Goal: Information Seeking & Learning: Find contact information

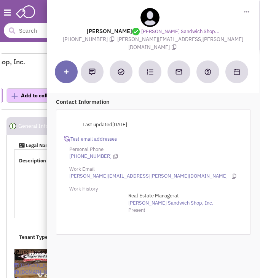
select select
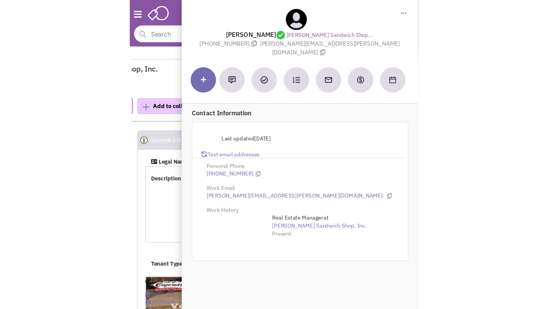
scroll to position [876, 0]
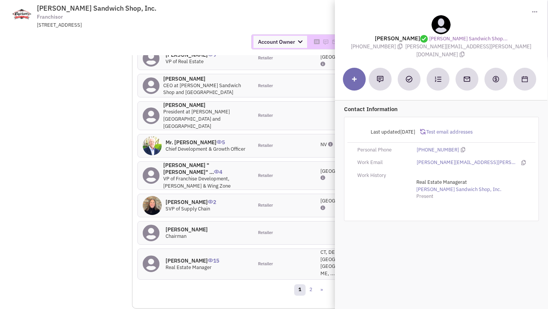
click at [199, 22] on div "6056 S Durango Drive, Suite 100, Las Vegas, NV, 89113" at bounding box center [136, 25] width 199 height 7
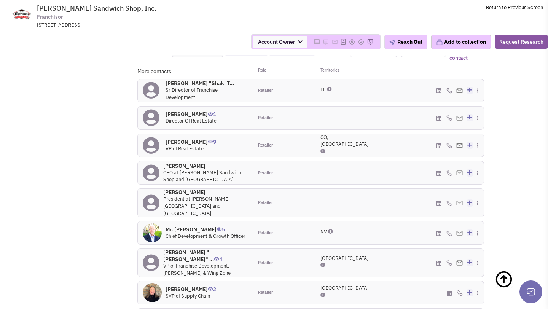
scroll to position [788, 0]
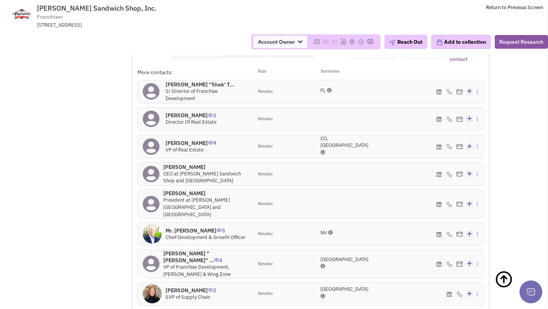
click at [185, 140] on h4 "Dennis Watts 9" at bounding box center [190, 143] width 51 height 7
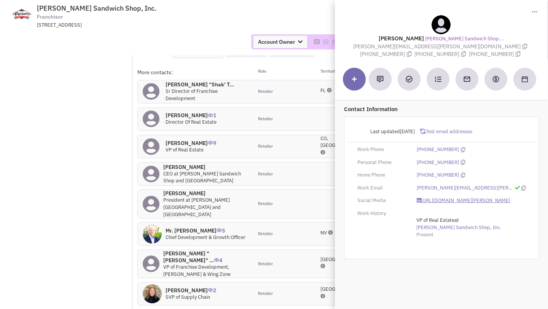
click at [259, 199] on link "https://www.linkedin.com/in/dennis-watts-97b8b726/" at bounding box center [463, 200] width 94 height 7
click at [205, 33] on div "Account Owner Account Owner [PERSON_NAME] [PERSON_NAME] [PERSON_NAME] [PERSON_N…" at bounding box center [274, 42] width 558 height 27
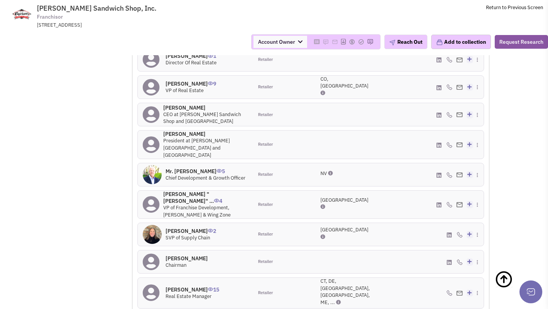
scroll to position [850, 0]
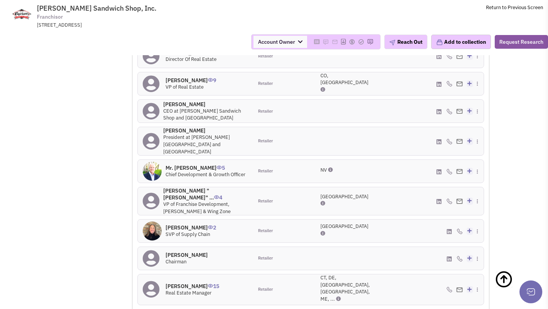
click at [189, 278] on h4 "David Tunnicliffe 15" at bounding box center [192, 286] width 54 height 7
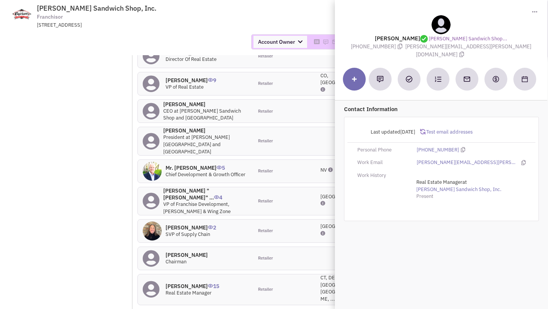
click at [200, 36] on div "Account Owner Account Owner [PERSON_NAME] [PERSON_NAME] [PERSON_NAME] [PERSON_N…" at bounding box center [274, 41] width 558 height 15
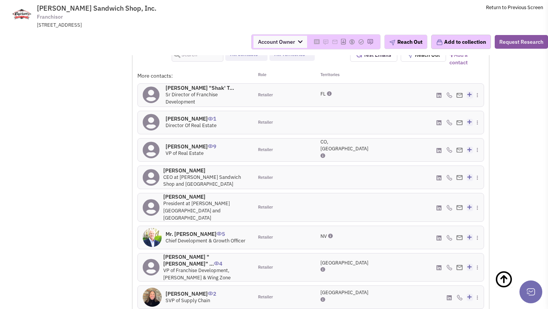
scroll to position [782, 0]
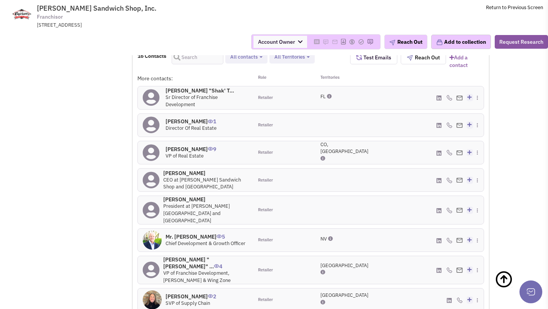
click at [184, 196] on h4 "Mr. Jason M Smylie 0" at bounding box center [205, 199] width 85 height 7
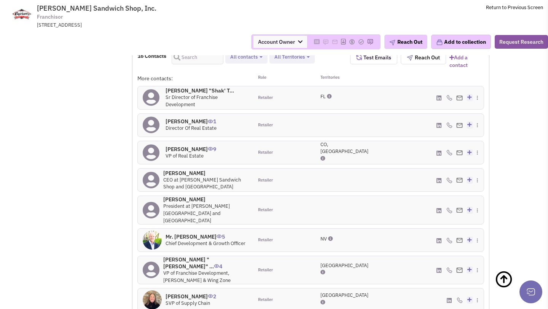
click at [186, 170] on h4 "Mr. Ashley I Morris 0" at bounding box center [205, 173] width 85 height 7
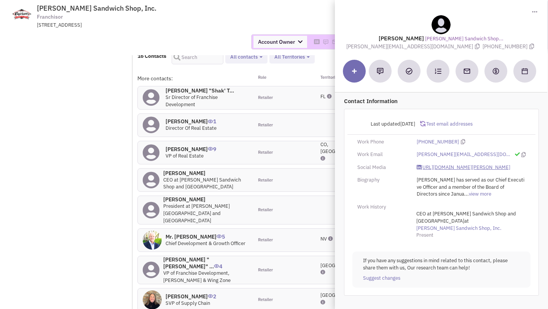
click at [259, 170] on link "https://www.linkedin.com/in/ashley-morris-9b26717b/" at bounding box center [463, 167] width 94 height 7
drag, startPoint x: 384, startPoint y: 46, endPoint x: 436, endPoint y: 46, distance: 51.7
click at [259, 46] on span "ashley@capriottis.com" at bounding box center [414, 46] width 136 height 7
copy span "ashley@capriottis.com"
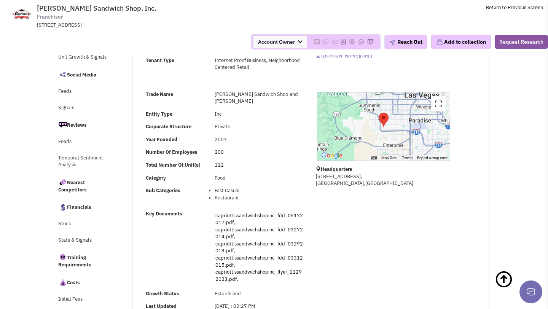
scroll to position [0, 0]
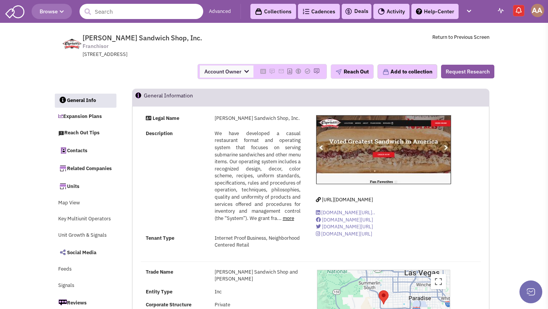
click at [119, 14] on input "text" at bounding box center [141, 11] width 124 height 15
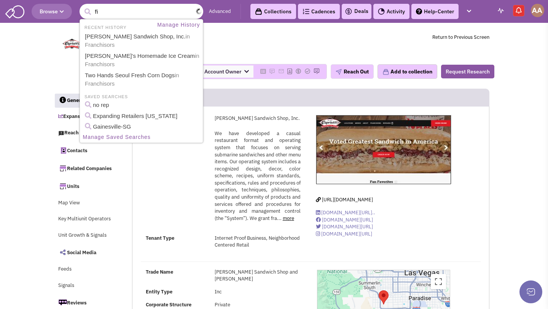
type input "f"
type input "Firehouse"
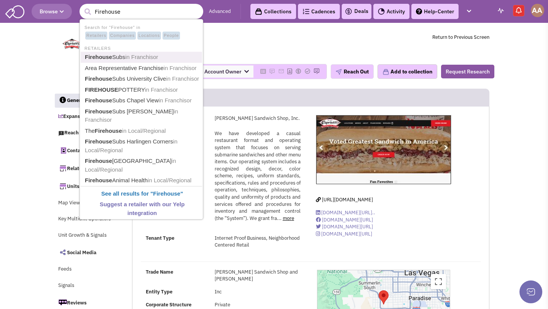
click at [123, 56] on link "Firehouse Subs in Franchisor" at bounding box center [142, 57] width 119 height 10
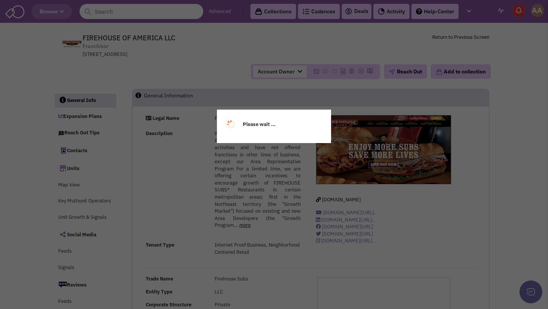
select select
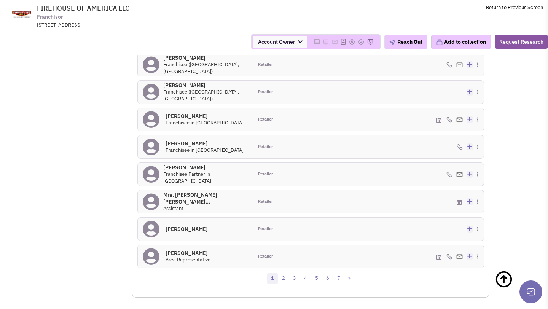
scroll to position [780, 0]
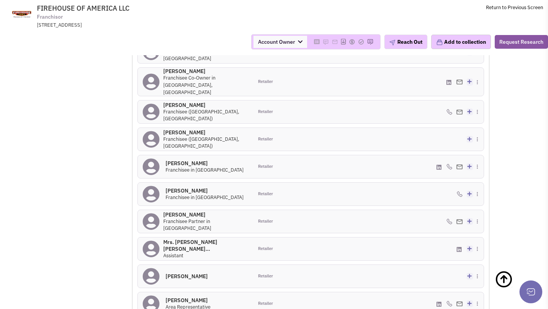
click at [198, 129] on h4 "[PERSON_NAME] 0" at bounding box center [205, 132] width 85 height 7
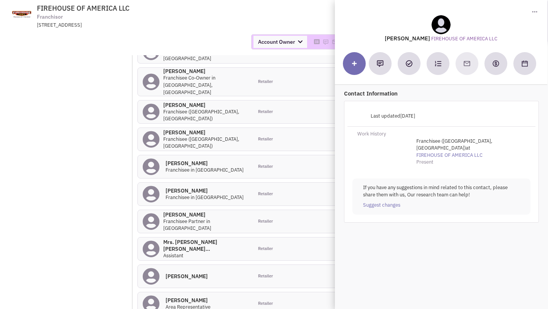
click at [210, 47] on div "Account Owner Account Owner [PERSON_NAME] [PERSON_NAME] [PERSON_NAME] [PERSON_N…" at bounding box center [274, 41] width 558 height 15
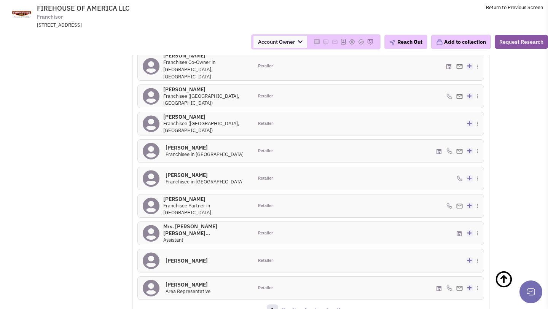
scroll to position [814, 0]
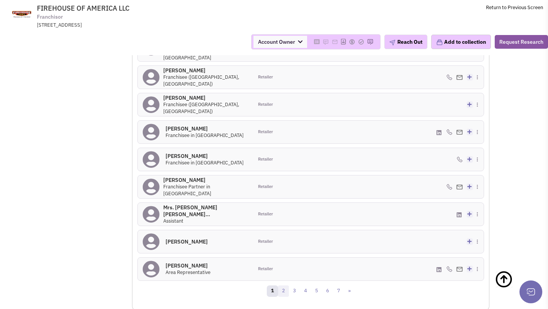
click at [281, 285] on link "2" at bounding box center [283, 290] width 11 height 11
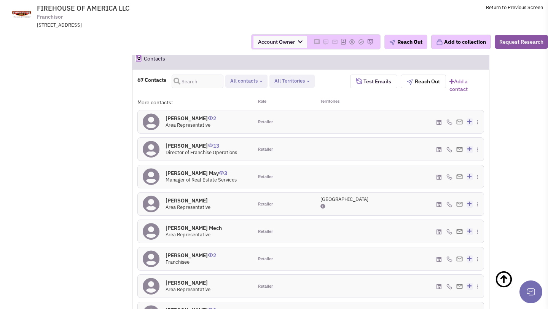
scroll to position [755, 0]
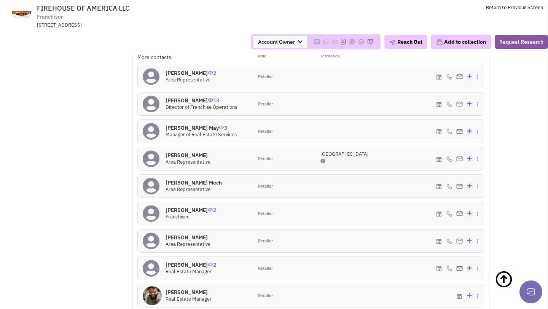
click at [189, 125] on h4 "[PERSON_NAME] [DATE]" at bounding box center [200, 127] width 71 height 7
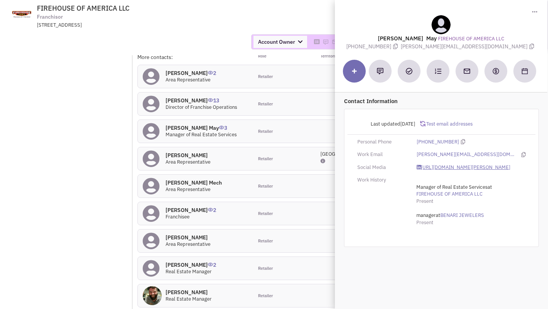
click at [429, 166] on link "https://www.linkedin.com/in/bob-may-34817b7/" at bounding box center [463, 167] width 94 height 7
drag, startPoint x: 426, startPoint y: 46, endPoint x: 494, endPoint y: 49, distance: 68.1
click at [494, 49] on span "bob.may@firehousesubs.com" at bounding box center [468, 46] width 135 height 7
copy span "bob.may@firehousesubs.com"
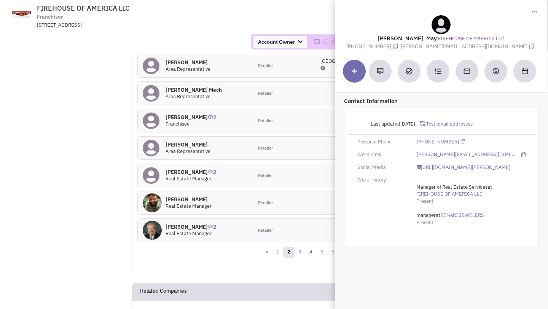
scroll to position [854, 0]
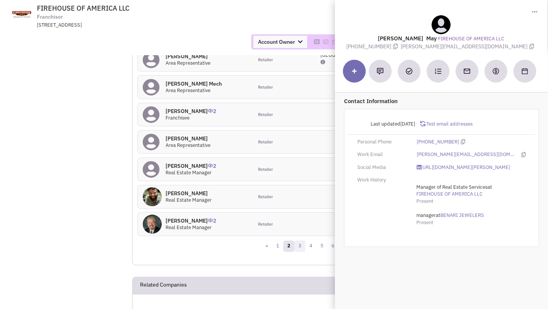
click at [299, 243] on link "3" at bounding box center [299, 245] width 11 height 11
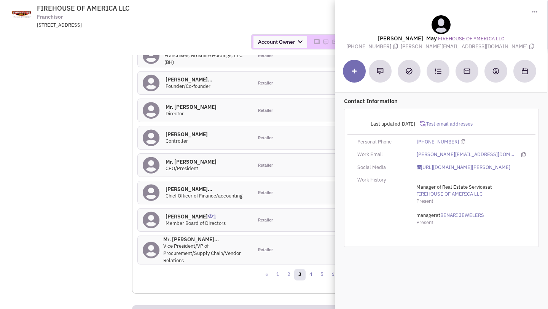
scroll to position [834, 0]
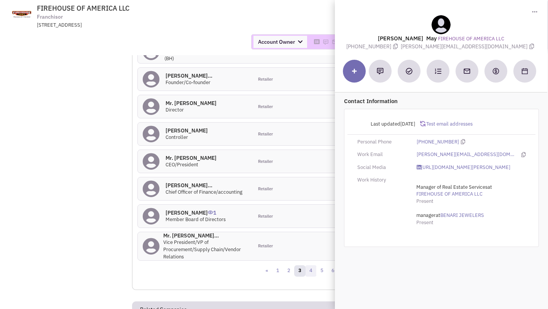
click at [313, 270] on link "4" at bounding box center [310, 270] width 11 height 11
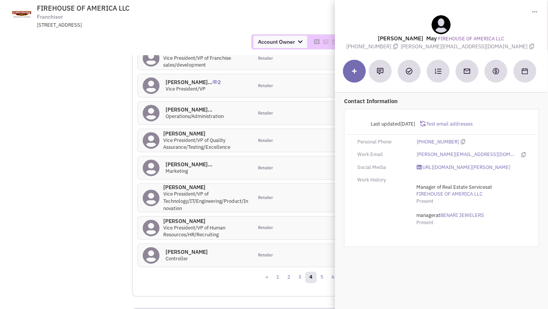
scroll to position [830, 0]
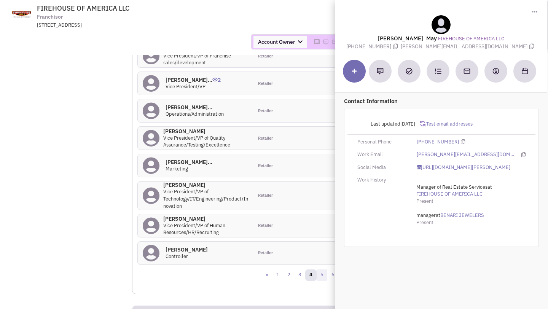
click at [321, 271] on link "5" at bounding box center [321, 274] width 11 height 11
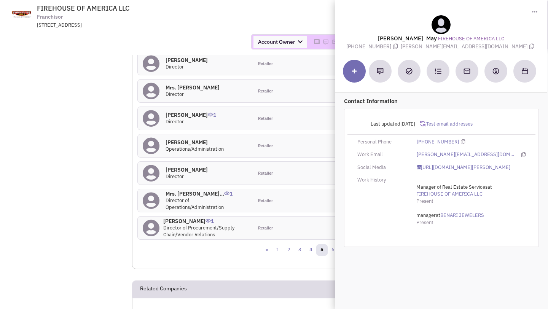
scroll to position [858, 0]
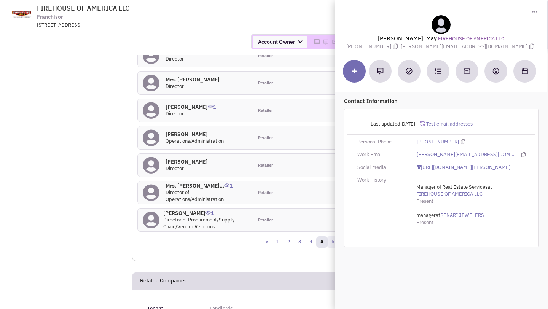
click at [330, 237] on link "6" at bounding box center [332, 241] width 11 height 11
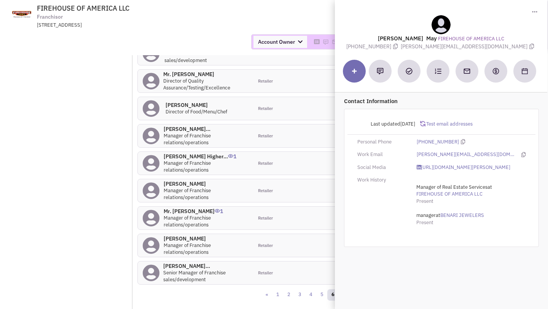
scroll to position [824, 0]
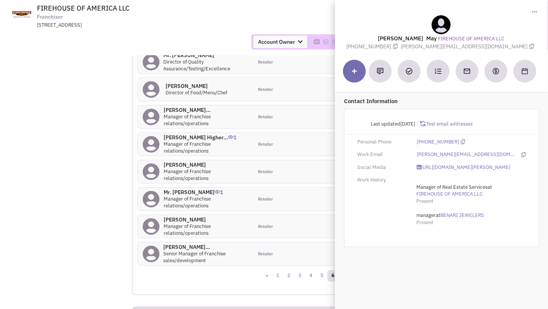
click at [300, 234] on div "More contacts: Role Territories Mr. Brent Greenwoo... 1 Director of Franchise s…" at bounding box center [310, 126] width 346 height 285
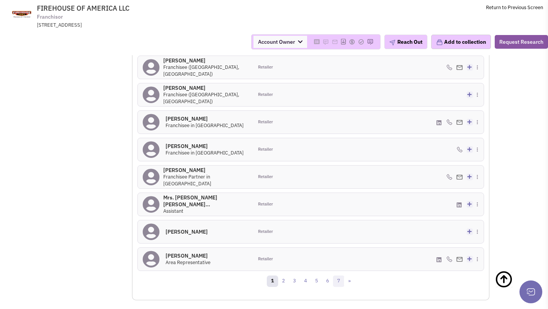
click at [337, 275] on link "7" at bounding box center [338, 280] width 11 height 11
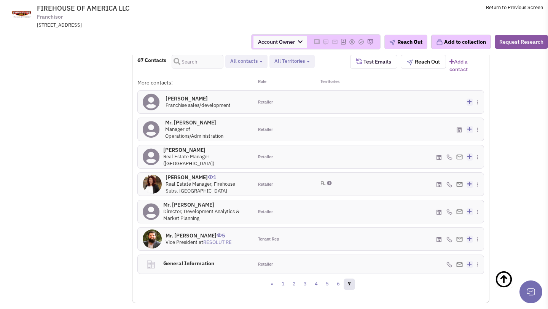
scroll to position [729, 0]
click at [328, 281] on link "5" at bounding box center [326, 284] width 11 height 11
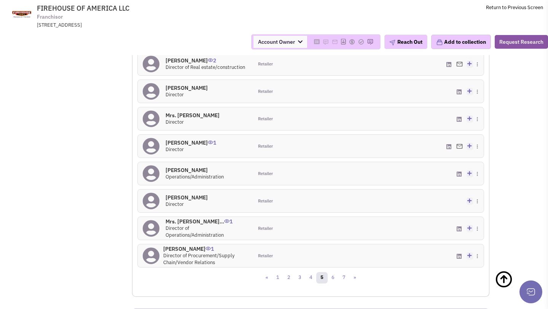
scroll to position [836, 0]
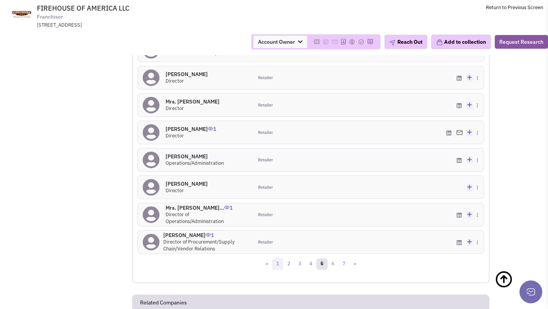
click at [278, 258] on link "1" at bounding box center [277, 263] width 11 height 11
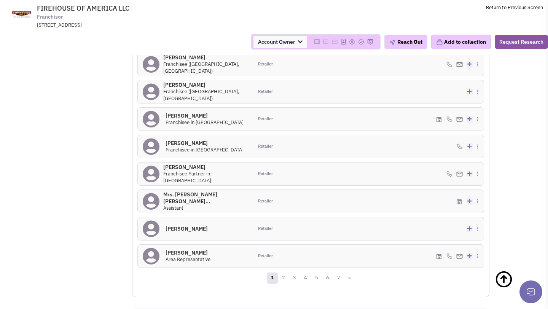
scroll to position [841, 0]
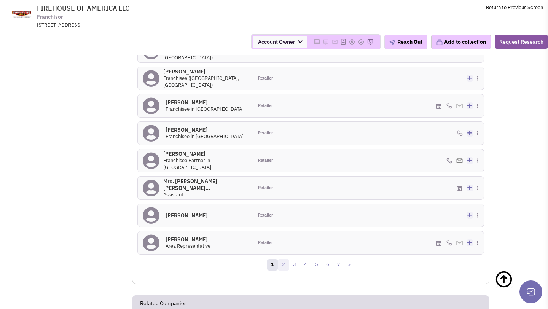
click at [283, 259] on link "2" at bounding box center [283, 264] width 11 height 11
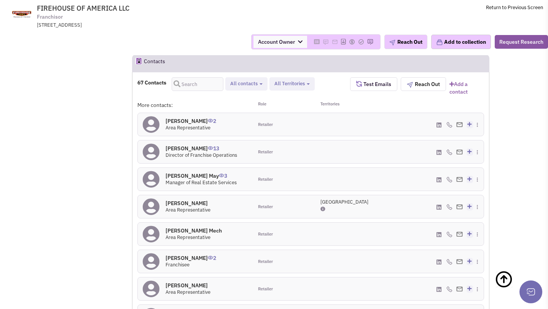
scroll to position [709, 0]
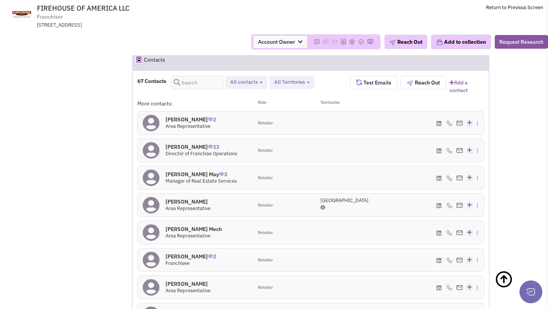
click at [186, 143] on h4 "Scott Friedman 13" at bounding box center [201, 146] width 72 height 7
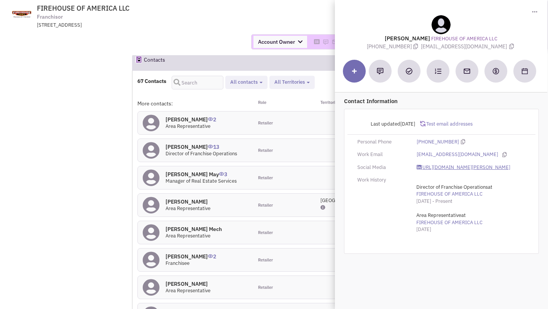
click at [442, 170] on link "https://www.linkedin.com/in/scott-friedman-41972b13/" at bounding box center [463, 167] width 94 height 7
click at [235, 33] on div "Account Owner Account Owner Abe Arteaga Armando Delgado Cody Johnson Erik K. Fu…" at bounding box center [274, 42] width 558 height 27
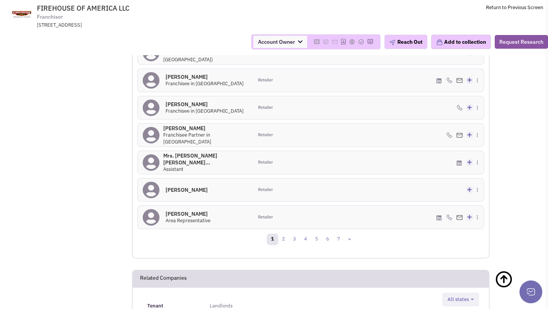
scroll to position [965, 0]
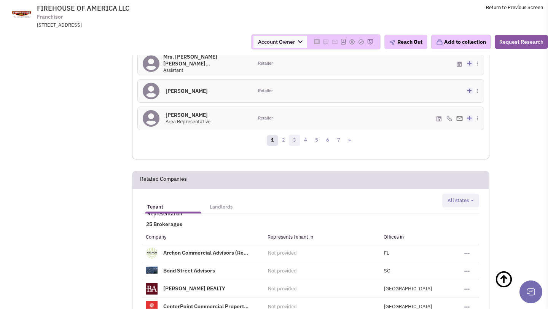
click at [294, 135] on link "3" at bounding box center [294, 140] width 11 height 11
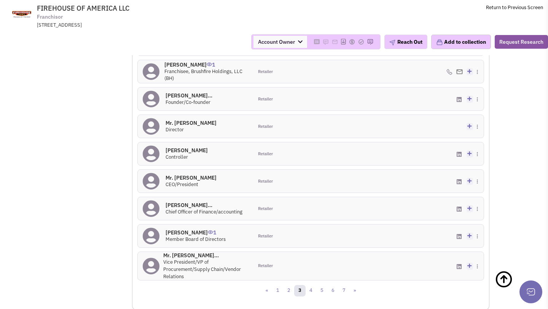
scroll to position [815, 0]
click at [308, 285] on link "4" at bounding box center [310, 289] width 11 height 11
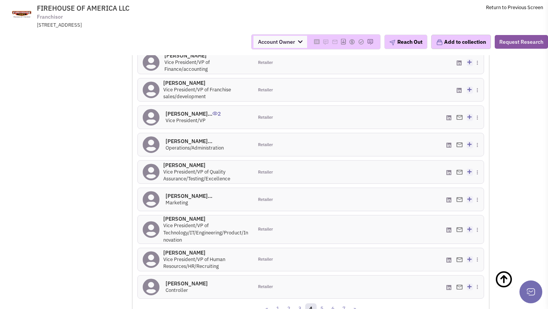
scroll to position [797, 0]
click at [324, 302] on link "5" at bounding box center [321, 307] width 11 height 11
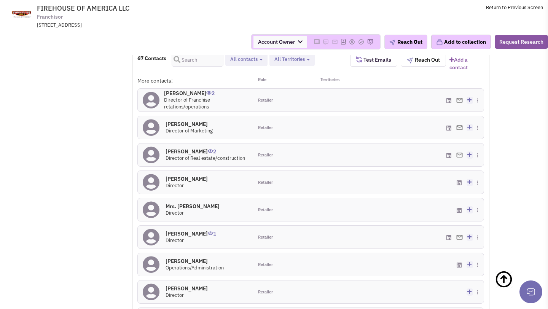
scroll to position [727, 0]
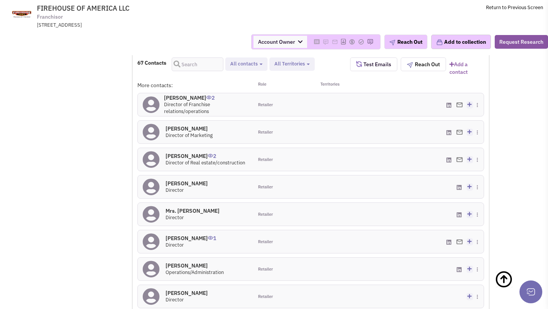
click at [188, 94] on h4 "Ms. Kristen Moore 2" at bounding box center [206, 97] width 84 height 7
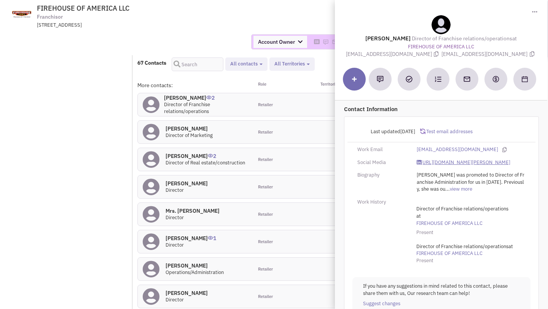
click at [467, 164] on link "https://www.linkedin.com/in/kristen-moore-63724987/" at bounding box center [463, 162] width 94 height 7
click at [172, 35] on div "Account Owner Account Owner Abe Arteaga Armando Delgado Cody Johnson Erik K. Fu…" at bounding box center [274, 41] width 558 height 15
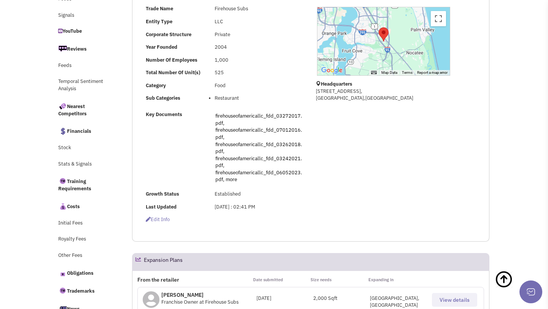
scroll to position [0, 0]
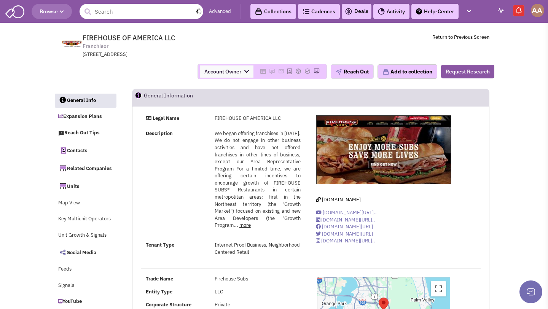
click at [127, 11] on input "text" at bounding box center [141, 11] width 124 height 15
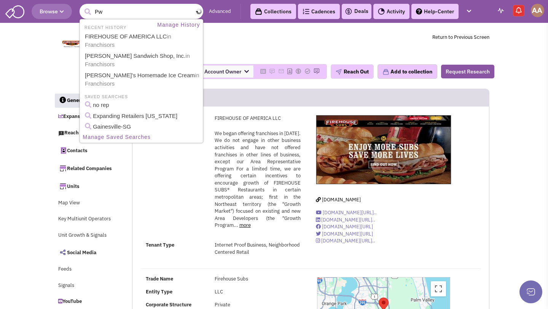
type input "P"
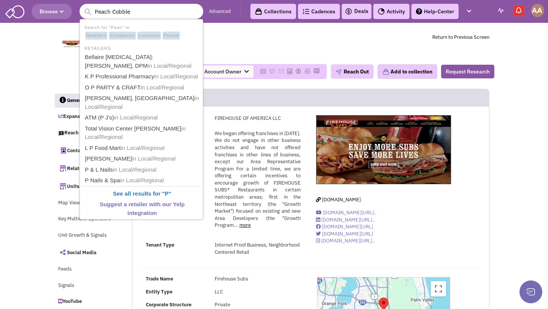
type input "Peach Cobbler"
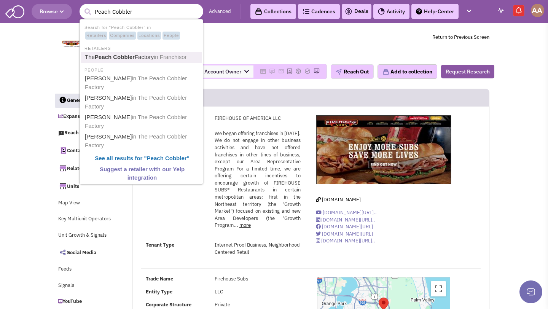
click at [115, 54] on b "Peach Cobbler" at bounding box center [115, 57] width 40 height 6
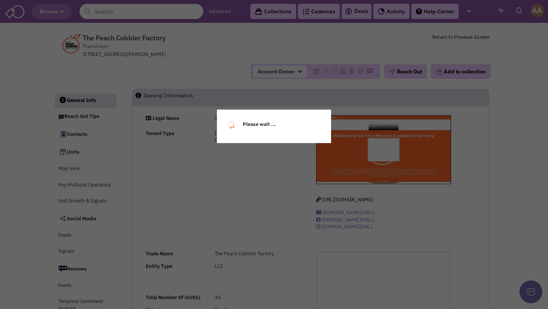
select select
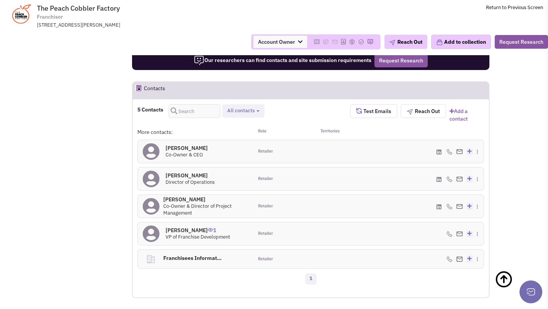
scroll to position [465, 0]
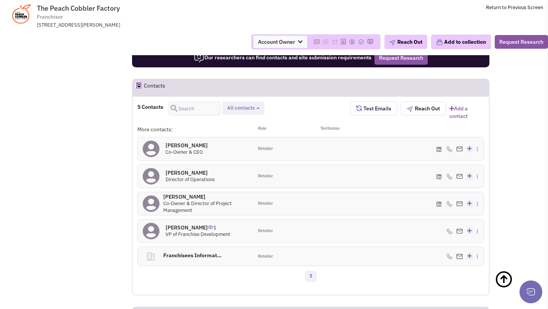
click at [180, 149] on h4 "Greg George 0" at bounding box center [186, 145] width 42 height 7
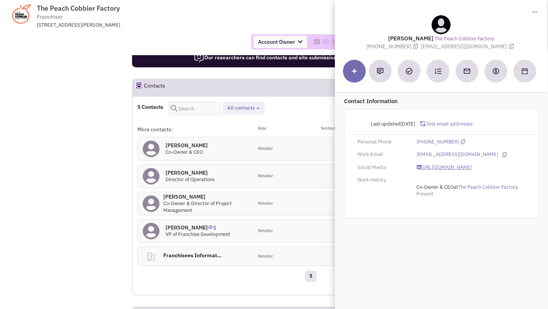
click at [465, 170] on link "https://www.linkedin.com/in/personalbrandme/" at bounding box center [443, 167] width 55 height 7
drag, startPoint x: 420, startPoint y: 48, endPoint x: 501, endPoint y: 49, distance: 81.4
click at [501, 49] on span "ggeroge@peachcobblerfactory.com" at bounding box center [468, 46] width 94 height 7
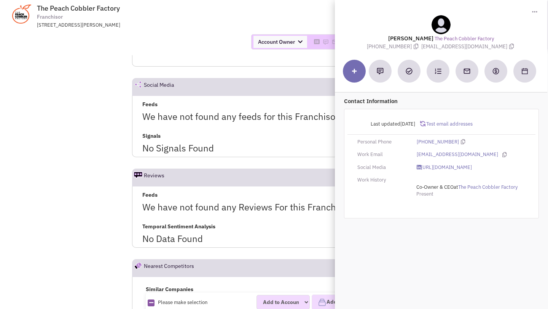
copy span "ggeroge@peachcobblerfactory.com"
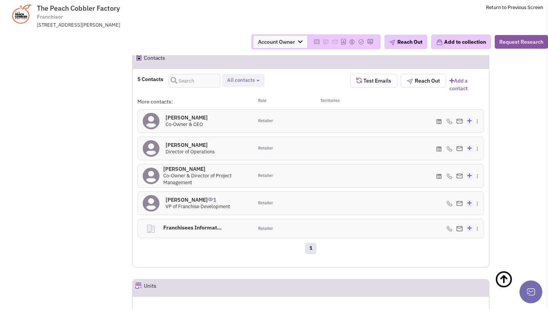
scroll to position [491, 0]
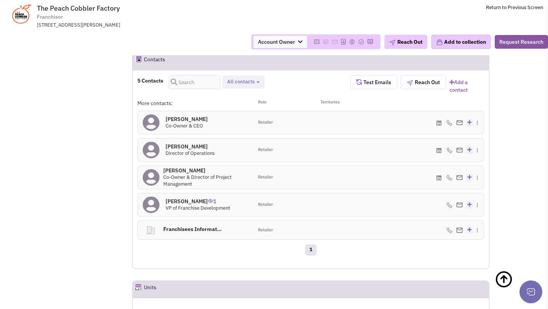
click at [184, 205] on h4 "Andrew Geroge 1" at bounding box center [197, 201] width 65 height 7
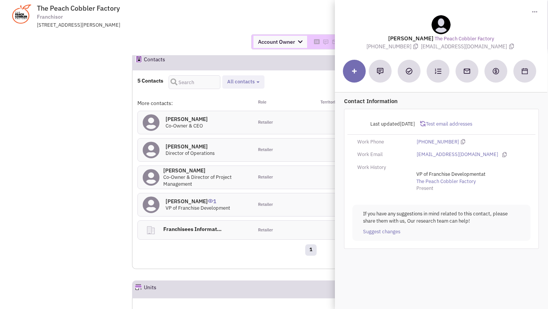
click at [205, 36] on div "Account Owner Account Owner [PERSON_NAME] [PERSON_NAME] [PERSON_NAME] [PERSON_N…" at bounding box center [274, 41] width 558 height 15
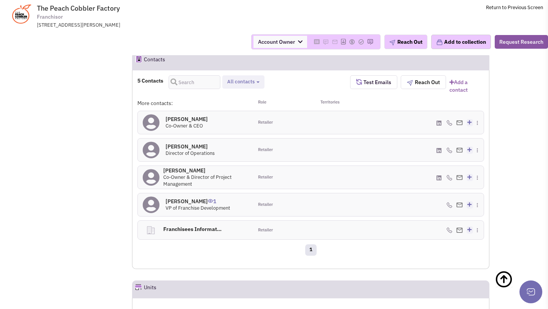
click at [196, 150] on h4 "Michael Wilson 0" at bounding box center [189, 146] width 49 height 7
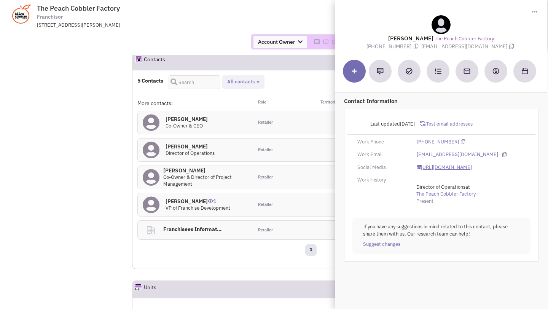
click at [442, 171] on link "https://www.linkedin.com/in/michaelwilsonmatineemodelmgmt/" at bounding box center [443, 167] width 55 height 7
drag, startPoint x: 419, startPoint y: 46, endPoint x: 502, endPoint y: 47, distance: 83.3
click at [502, 47] on span "mwilson@peachcobblerfactory.com" at bounding box center [468, 46] width 94 height 7
copy span "mwilson@peachcobblerfactory.com"
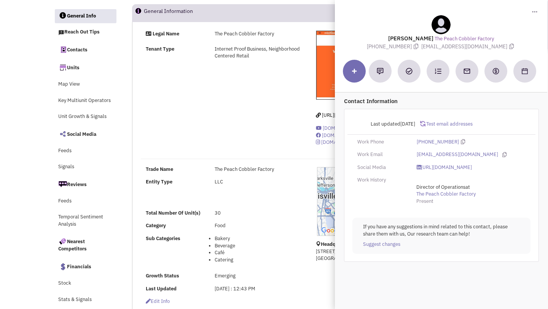
scroll to position [0, 0]
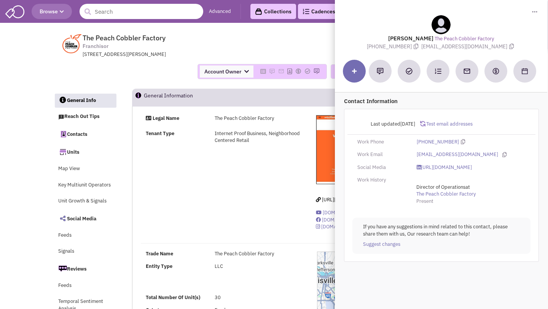
click at [184, 16] on input "text" at bounding box center [141, 11] width 124 height 15
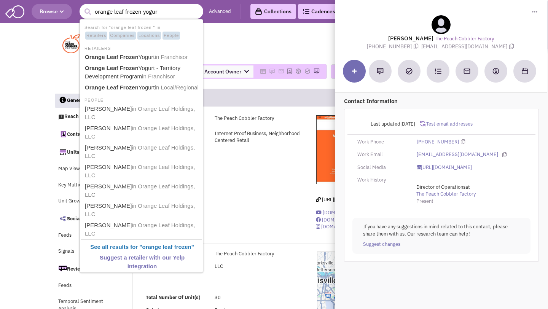
type input "orange leaf frozen yogurt"
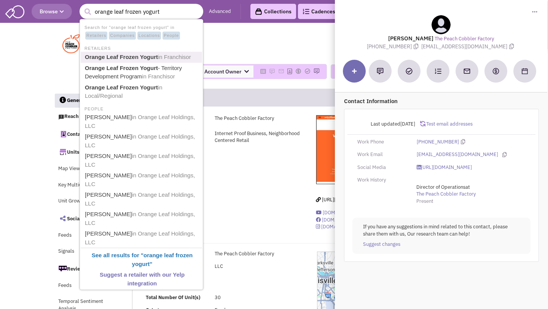
click at [145, 53] on link "Orange Leaf Frozen Yogurt in Franchisor" at bounding box center [142, 57] width 119 height 10
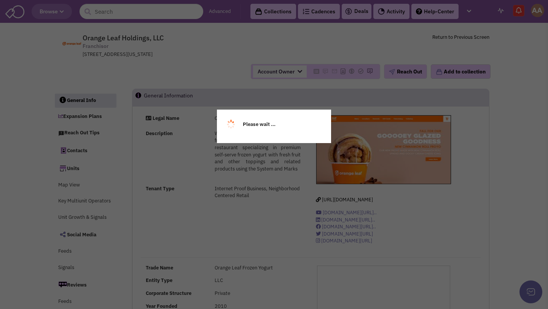
select select
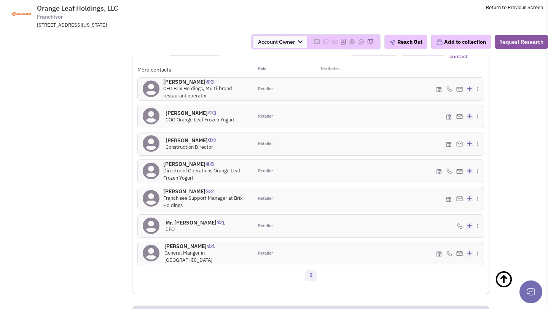
scroll to position [682, 0]
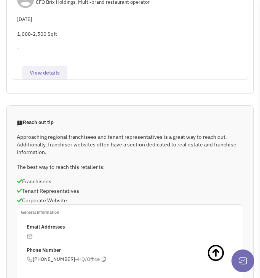
click at [116, 58] on div "Richard Jensrud CFO Brix Holdings, Multi-brand restaurant operator November 17,…" at bounding box center [130, 33] width 236 height 93
click at [160, 52] on div "-" at bounding box center [132, 48] width 230 height 7
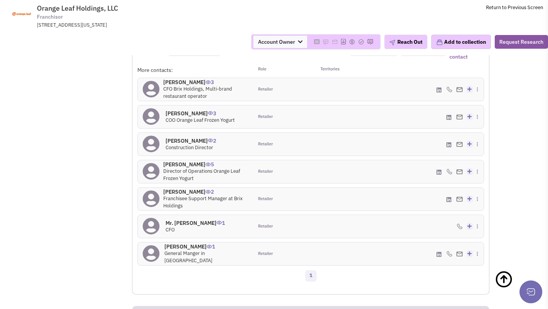
scroll to position [680, 0]
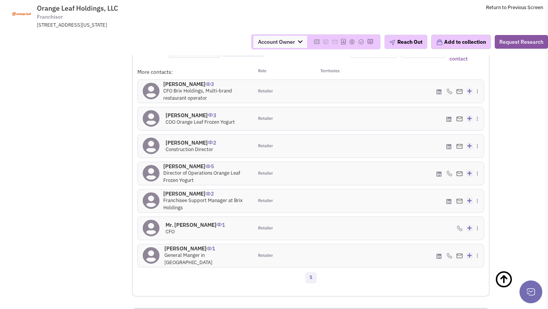
click at [182, 170] on h4 "Mr. Alex Awtry 5" at bounding box center [205, 166] width 85 height 7
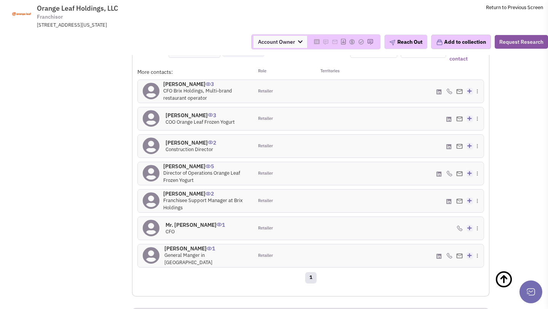
click at [173, 87] on h4 "Richard Jensrud 3" at bounding box center [205, 84] width 85 height 7
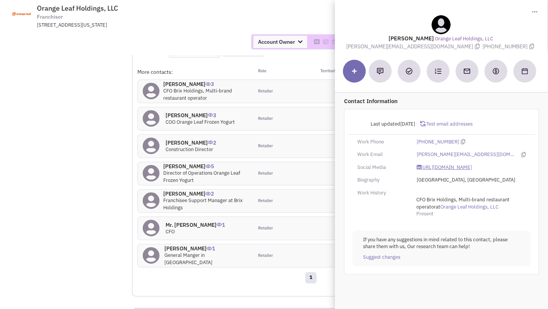
click at [446, 167] on link "https://www.linkedin.com/in/richardjensrud/" at bounding box center [443, 167] width 55 height 7
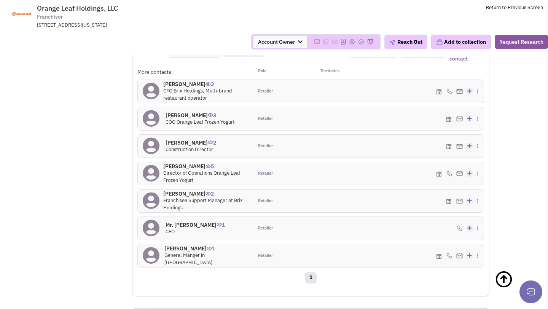
click at [188, 119] on h4 "Patrick O'Brien 3" at bounding box center [199, 115] width 69 height 7
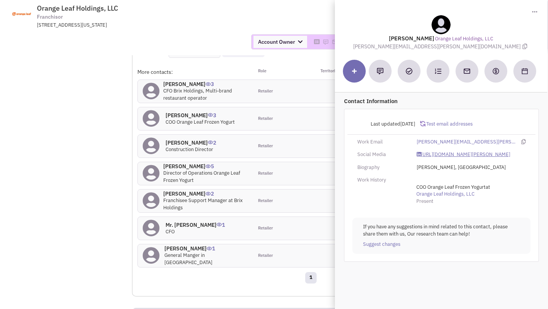
click at [425, 156] on link "https://www.linkedin.com/in/patrick-o-brien-66611940/" at bounding box center [463, 154] width 94 height 7
drag, startPoint x: 391, startPoint y: 46, endPoint x: 479, endPoint y: 47, distance: 87.9
click at [479, 47] on span "patrick.obrien@orangeleafyogurt.com" at bounding box center [441, 46] width 176 height 7
copy span "patrick.obrien@orangeleafyogurt.com"
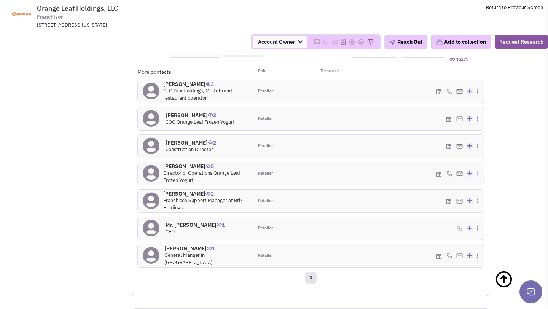
click at [182, 228] on h4 "Mr. Reece Travis 1" at bounding box center [194, 224] width 59 height 7
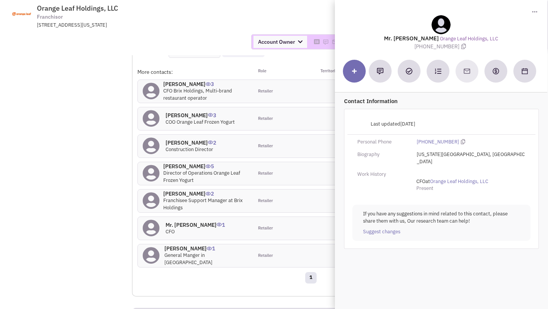
click at [134, 157] on div "Dan Noles 2 Construction Director Retailer" at bounding box center [311, 146] width 356 height 23
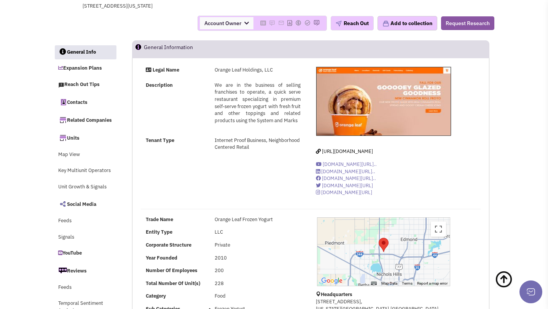
scroll to position [0, 0]
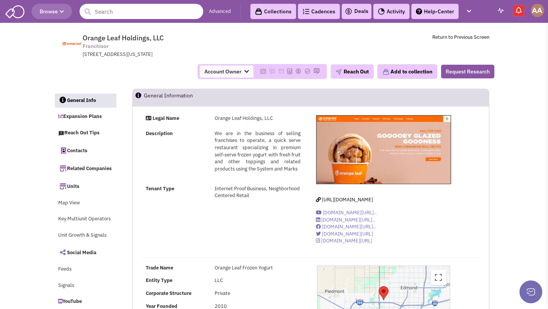
click at [135, 11] on input "text" at bounding box center [141, 11] width 124 height 15
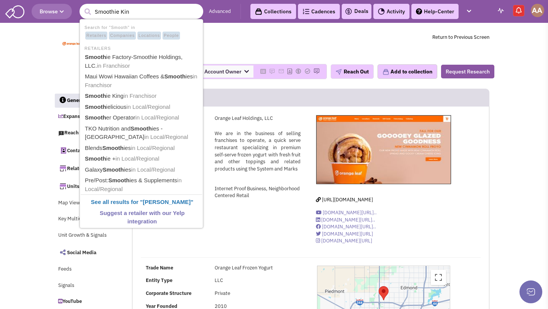
type input "Smoothie King"
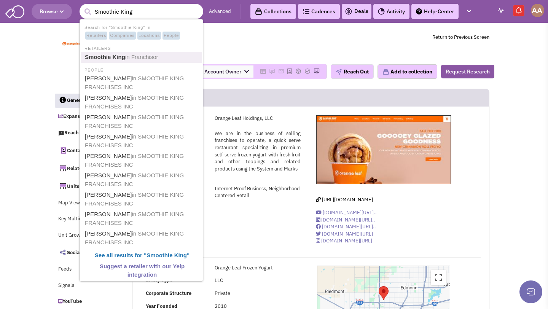
click at [124, 55] on b "Smoothie King" at bounding box center [105, 57] width 40 height 6
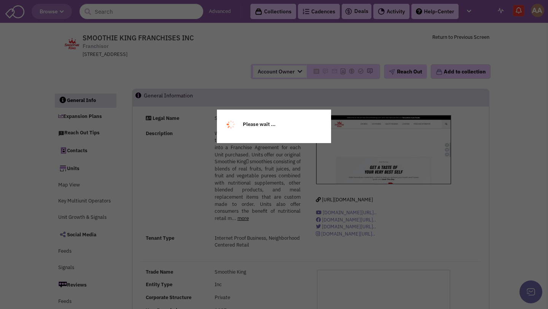
select select
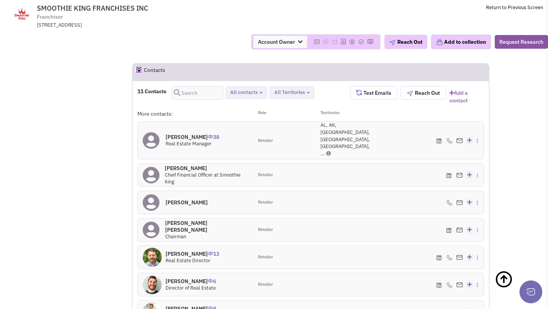
scroll to position [683, 0]
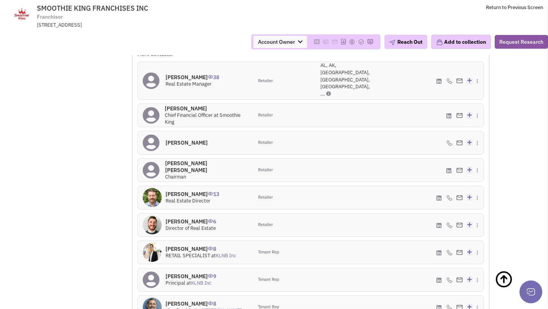
click at [184, 191] on h4 "Mr. Chris De Wolff 13" at bounding box center [192, 194] width 54 height 7
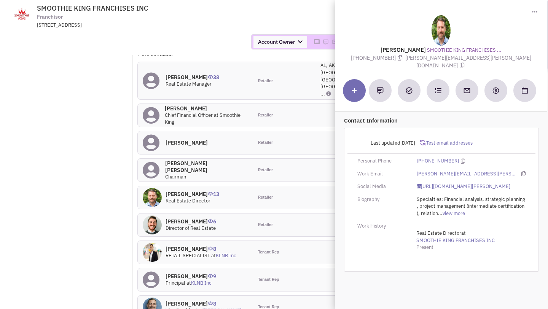
click at [443, 174] on div "Last updated 1/24/2025 Test email addresses Personal Phone (404) 401-7973 Work …" at bounding box center [441, 200] width 195 height 144
click at [443, 183] on link "https://www.linkedin.com/in/chris-de-wolff-a89b31/" at bounding box center [463, 186] width 94 height 7
drag, startPoint x: 422, startPoint y: 59, endPoint x: 499, endPoint y: 59, distance: 77.2
click at [499, 59] on span "chris.dewolff@smoothieking.com" at bounding box center [468, 61] width 126 height 15
copy span "chris.dewolff@smoothieking.com"
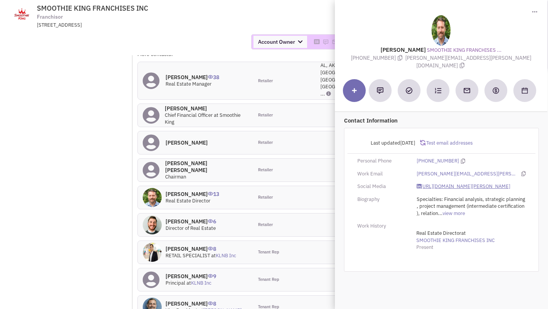
click at [440, 183] on link "https://www.linkedin.com/in/chris-de-wolff-a89b31/" at bounding box center [463, 186] width 94 height 7
click at [215, 59] on div "More contacts: Role Territories" at bounding box center [310, 55] width 346 height 11
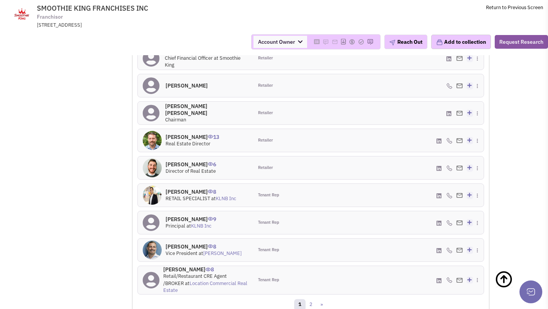
scroll to position [741, 0]
click at [313, 298] on link "2" at bounding box center [310, 303] width 11 height 11
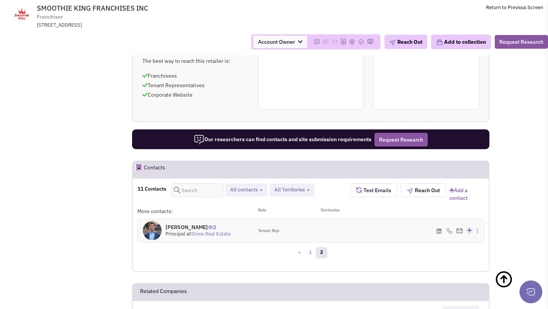
scroll to position [618, 0]
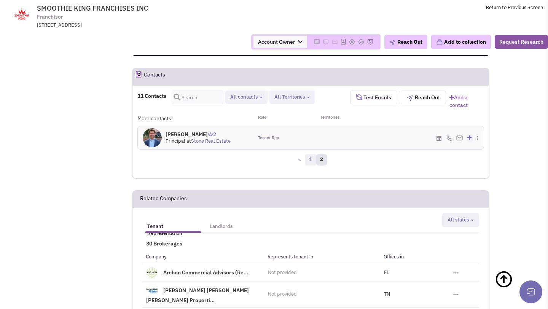
click at [312, 157] on link "1" at bounding box center [310, 159] width 11 height 11
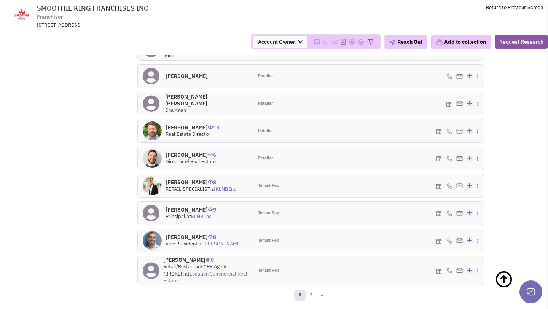
scroll to position [750, 0]
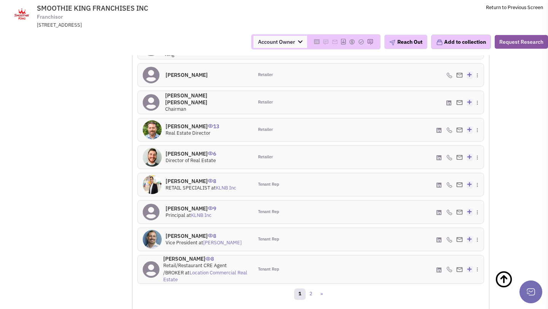
click at [310, 288] on div "1 2 »" at bounding box center [310, 295] width 33 height 15
click at [310, 288] on link "2" at bounding box center [310, 293] width 11 height 11
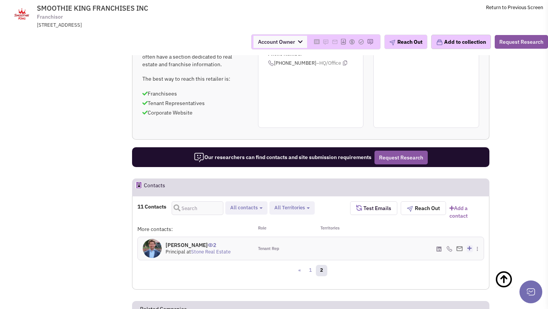
scroll to position [567, 0]
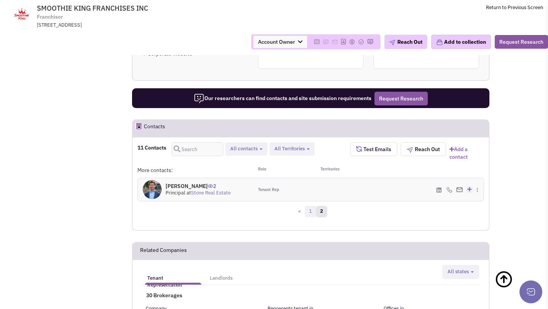
click at [310, 210] on link "1" at bounding box center [310, 211] width 11 height 11
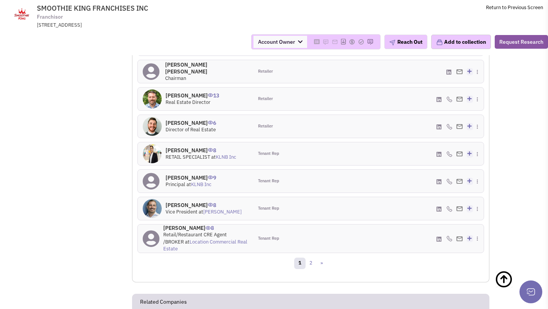
scroll to position [811, 0]
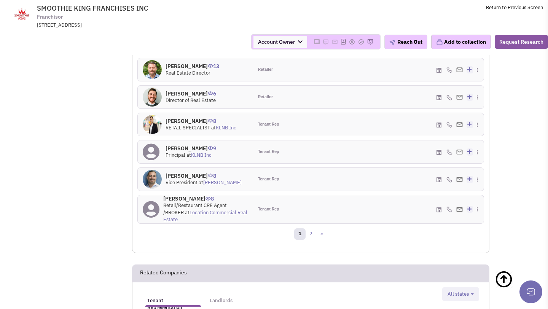
click at [186, 145] on h4 "Joe Fleischmann 9" at bounding box center [190, 148] width 51 height 7
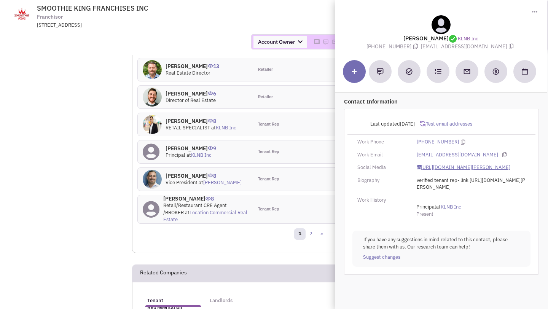
click at [444, 171] on link "https://www.linkedin.com/in/joe-fleischmann-220a1b2/" at bounding box center [463, 167] width 94 height 7
drag, startPoint x: 443, startPoint y: 48, endPoint x: 477, endPoint y: 48, distance: 34.6
click at [477, 48] on span "joef@klnb.com" at bounding box center [468, 46] width 94 height 7
copy span "joef@klnb.com"
click at [200, 38] on div "Account Owner Account Owner Abe Arteaga Armando Delgado Cody Johnson Erik K. Fu…" at bounding box center [274, 41] width 558 height 15
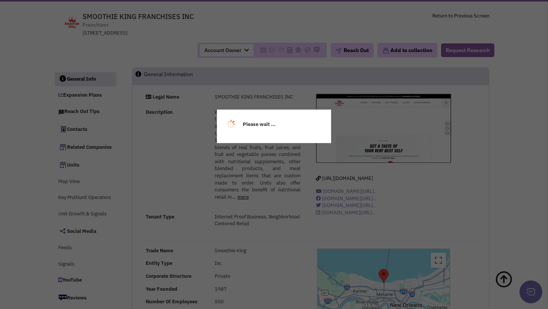
scroll to position [0, 0]
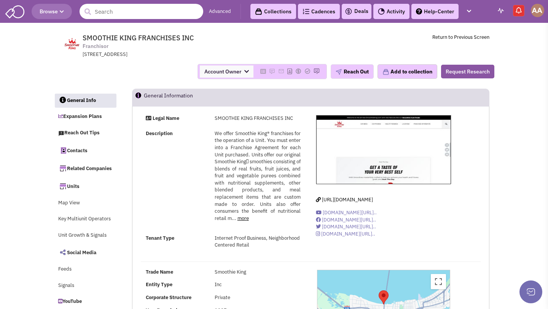
click at [135, 13] on input "text" at bounding box center [141, 11] width 124 height 15
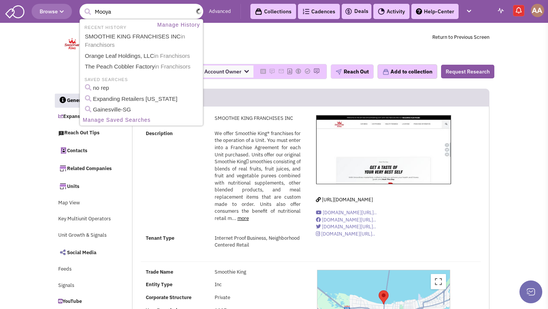
type input "Mooyah"
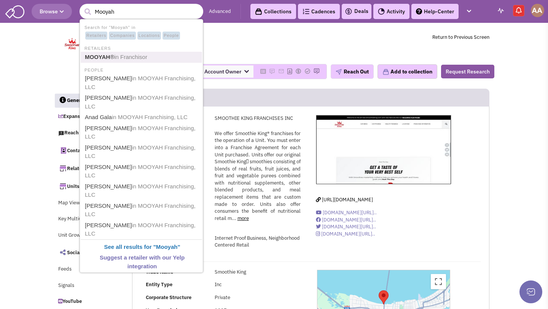
click at [132, 59] on span "in Franchisor" at bounding box center [130, 57] width 33 height 6
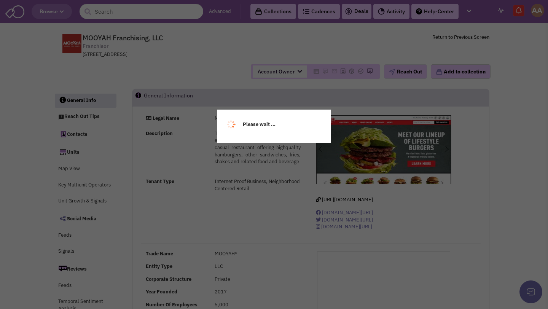
select select
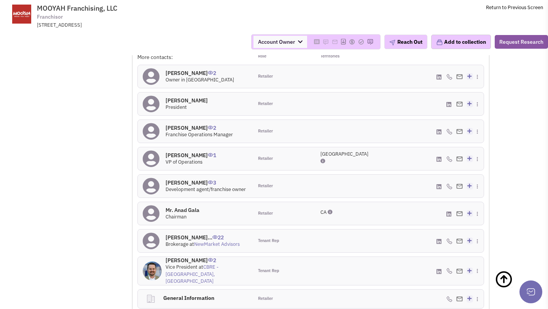
scroll to position [570, 0]
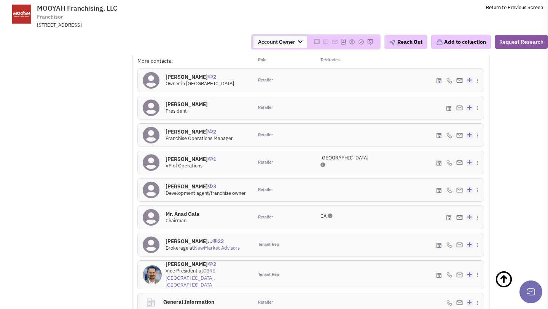
click at [185, 131] on h4 "[PERSON_NAME] 2" at bounding box center [198, 131] width 67 height 7
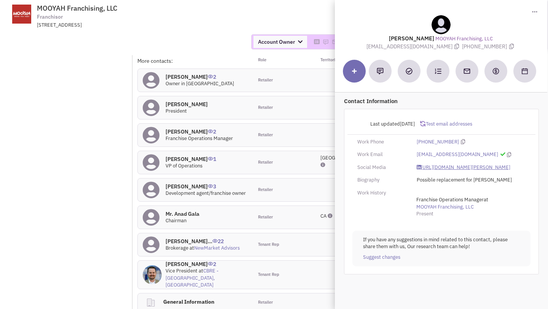
click at [435, 164] on link "[URL][DOMAIN_NAME][PERSON_NAME]" at bounding box center [463, 167] width 94 height 7
drag, startPoint x: 383, startPoint y: 46, endPoint x: 438, endPoint y: 46, distance: 54.8
click at [438, 46] on span "[EMAIL_ADDRESS][DOMAIN_NAME]" at bounding box center [414, 46] width 95 height 7
copy span "[EMAIL_ADDRESS][DOMAIN_NAME]"
click at [210, 45] on div "Account Owner Account Owner [PERSON_NAME] [PERSON_NAME] [PERSON_NAME] [PERSON_N…" at bounding box center [274, 41] width 558 height 15
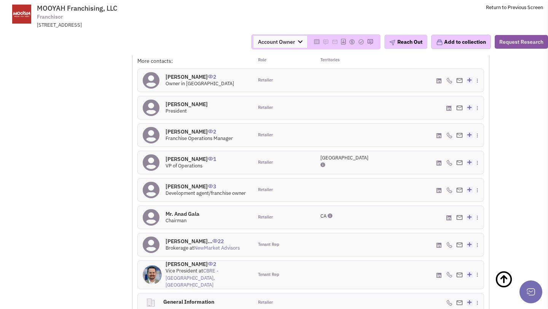
click at [176, 75] on h4 "[PERSON_NAME] 2" at bounding box center [199, 76] width 68 height 7
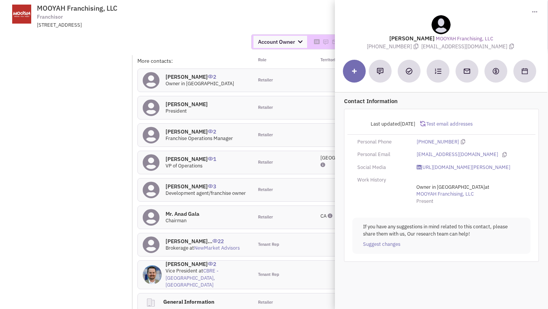
click at [213, 32] on div "Account Owner Account Owner [PERSON_NAME] [PERSON_NAME] [PERSON_NAME] [PERSON_N…" at bounding box center [274, 42] width 558 height 27
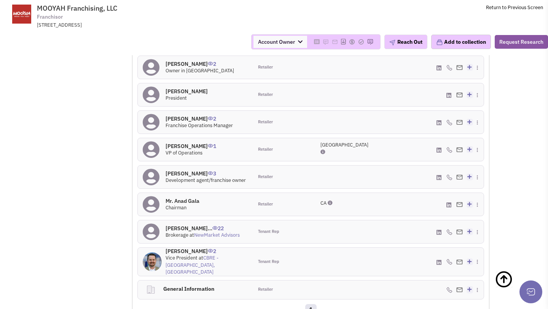
scroll to position [592, 0]
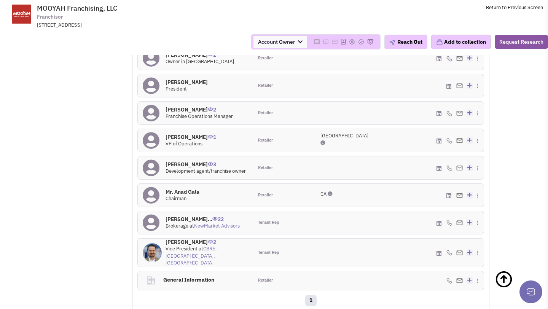
click at [189, 217] on h4 "[PERSON_NAME]... 22" at bounding box center [202, 219] width 74 height 7
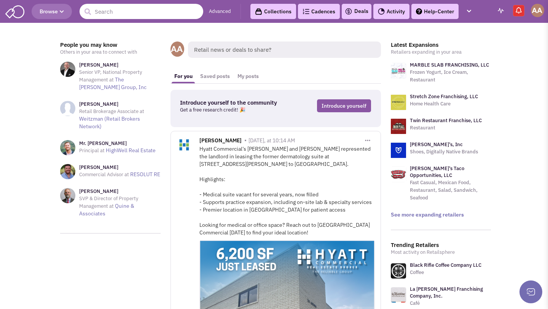
click at [140, 11] on input "text" at bounding box center [141, 11] width 124 height 15
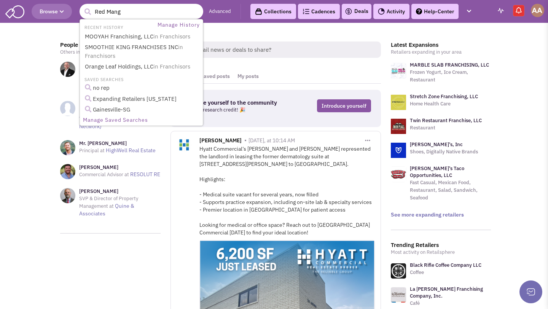
type input "Red Mango"
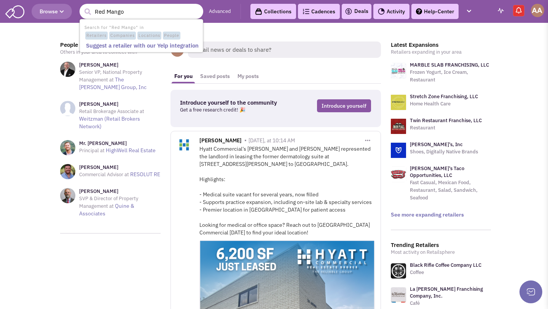
drag, startPoint x: 141, startPoint y: 11, endPoint x: 57, endPoint y: 11, distance: 83.7
click at [57, 11] on header "Browse 1 result is available, use up and down arrow keys to navigate. Red Mango…" at bounding box center [274, 11] width 548 height 23
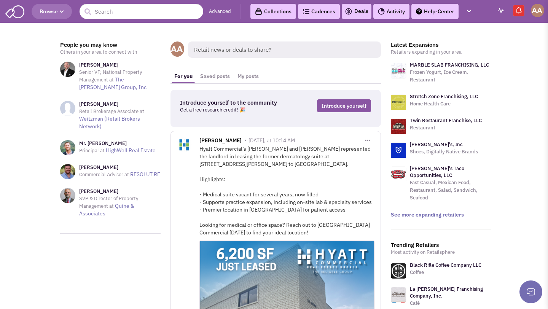
click at [167, 14] on input "text" at bounding box center [141, 11] width 124 height 15
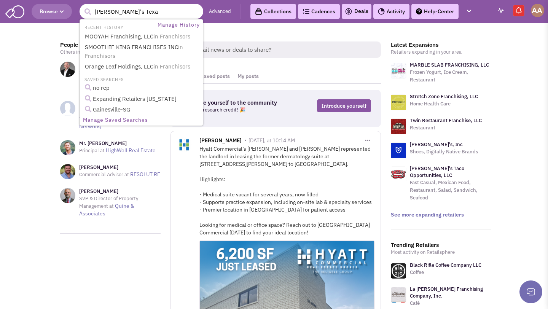
type input "[PERSON_NAME]'s [US_STATE]"
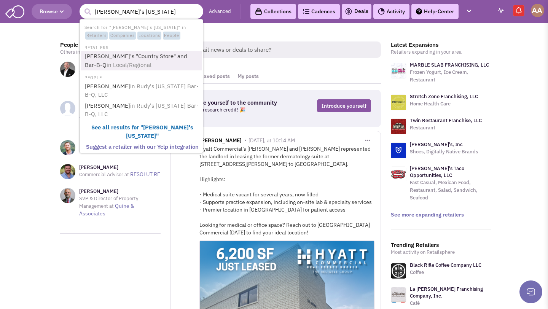
click at [151, 53] on link "[PERSON_NAME]'s "Country Store" and Bar-B-Q in Local/Regional" at bounding box center [142, 60] width 119 height 19
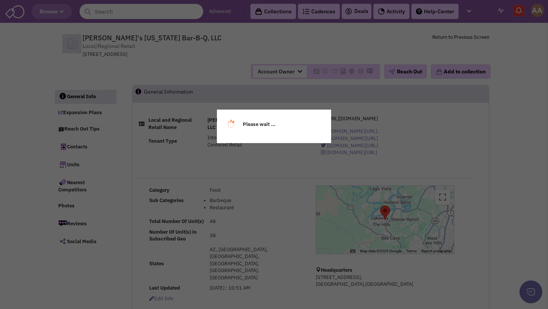
select select
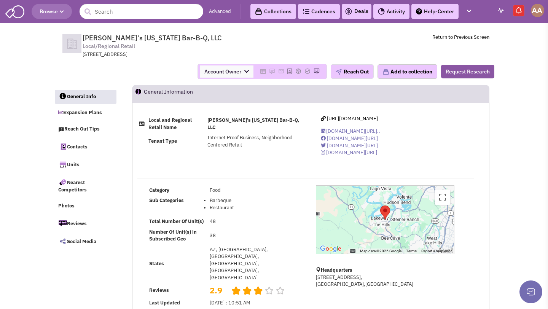
select select
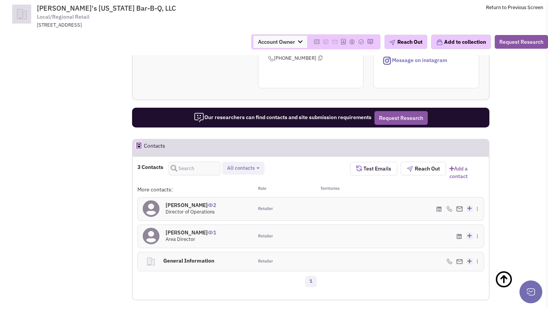
scroll to position [408, 0]
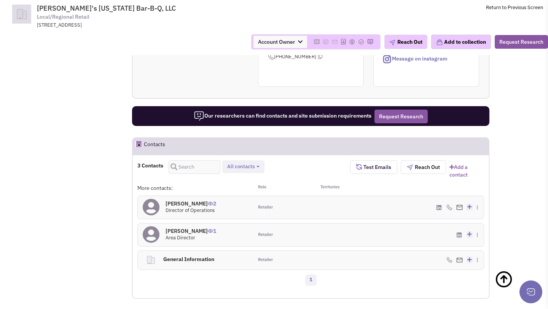
click at [186, 207] on span "Director of Operations" at bounding box center [189, 210] width 49 height 6
click at [187, 200] on h4 "[PERSON_NAME] 2" at bounding box center [190, 203] width 51 height 7
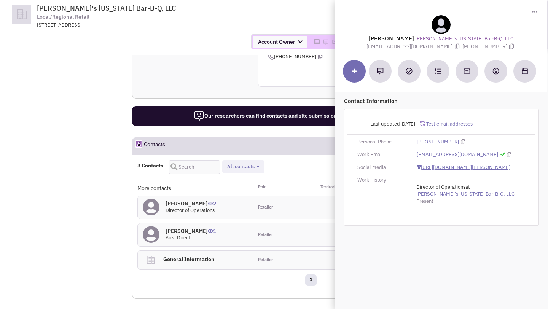
click at [451, 165] on link "[URL][DOMAIN_NAME][PERSON_NAME]" at bounding box center [463, 167] width 94 height 7
drag, startPoint x: 388, startPoint y: 46, endPoint x: 432, endPoint y: 48, distance: 43.8
click at [432, 48] on span "[EMAIL_ADDRESS][DOMAIN_NAME]" at bounding box center [414, 46] width 95 height 7
copy span "[EMAIL_ADDRESS][DOMAIN_NAME]"
click at [198, 68] on div "Reach out tip Due to their size, data suggests this retailer may not have a sit…" at bounding box center [310, 27] width 357 height 141
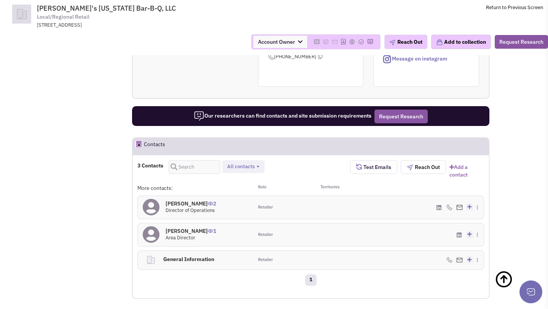
scroll to position [0, 0]
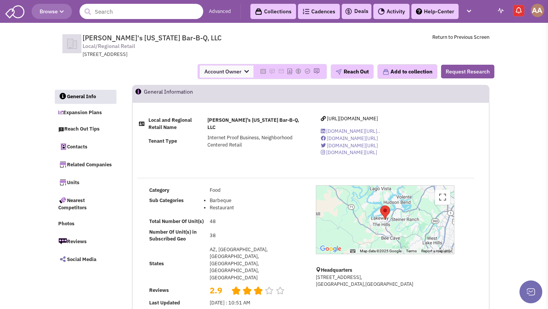
click at [142, 13] on input "text" at bounding box center [141, 11] width 124 height 15
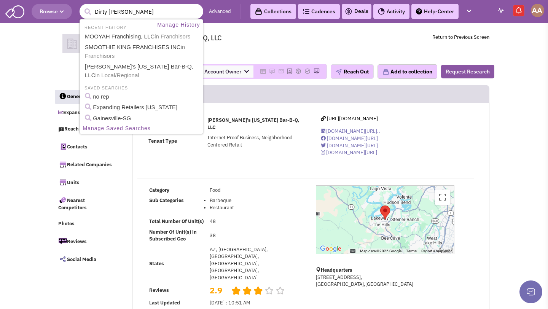
type input "Dirty Dough"
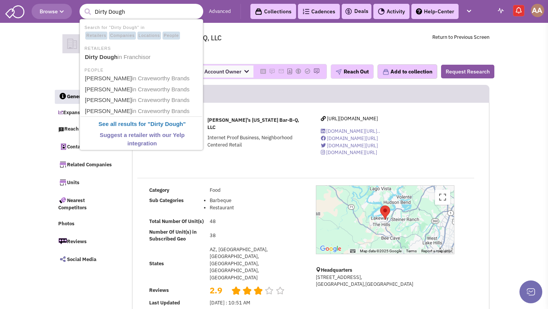
click at [131, 51] on li "RETAILERS" at bounding box center [141, 48] width 121 height 8
click at [131, 55] on span "in Franchisor" at bounding box center [134, 57] width 33 height 6
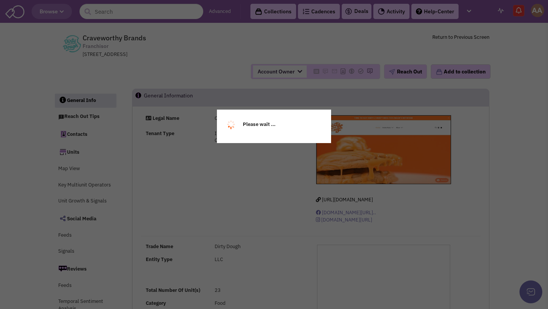
select select
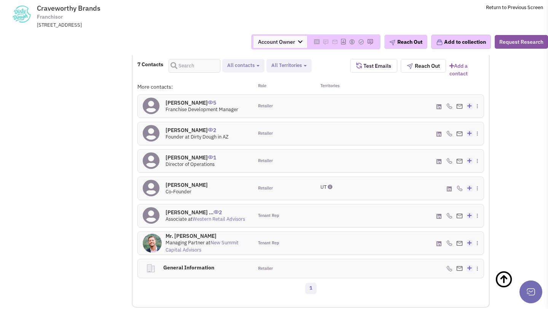
scroll to position [480, 0]
click at [181, 106] on h4 "[PERSON_NAME] 5" at bounding box center [201, 102] width 73 height 7
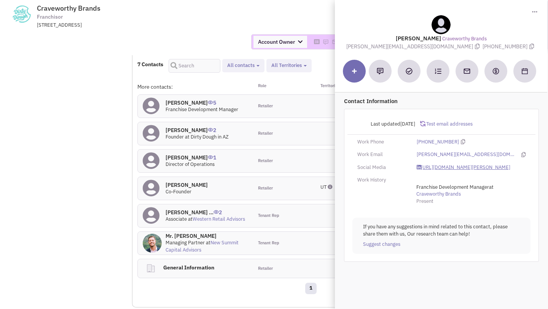
click at [434, 166] on link "https://www.linkedin.com/in/justin-andersen-738189105/" at bounding box center [463, 167] width 94 height 7
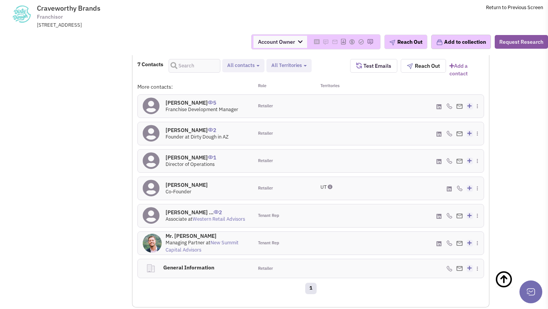
click at [185, 161] on h4 "Melissa Both 1" at bounding box center [190, 157] width 51 height 7
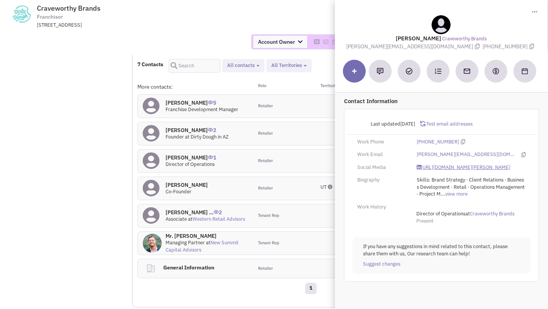
click at [440, 165] on link "https://www.linkedin.com/in/melissa-both-3bb5255/" at bounding box center [463, 167] width 94 height 7
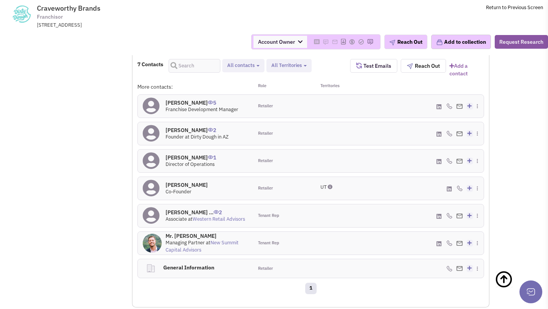
click at [177, 188] on h4 "Wade Rasmussen 0" at bounding box center [186, 184] width 42 height 7
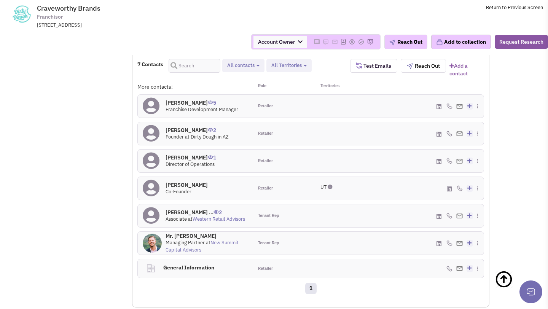
click at [186, 134] on h4 "Bennett Maxwell 2" at bounding box center [196, 130] width 63 height 7
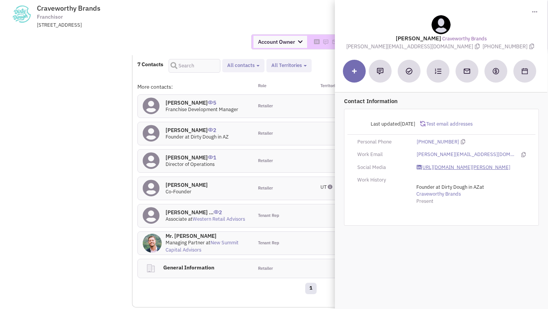
click at [434, 167] on link "https://www.linkedin.com/in/bennett-maxwell-703717126/" at bounding box center [463, 167] width 94 height 7
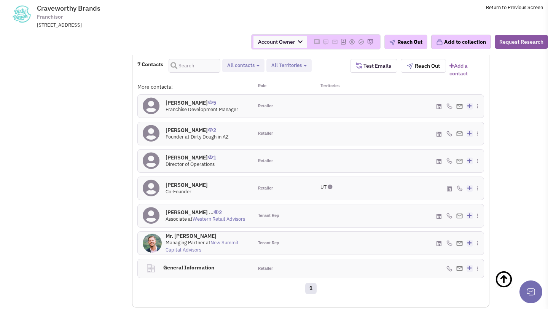
click at [187, 188] on h4 "Wade Rasmussen 0" at bounding box center [186, 184] width 42 height 7
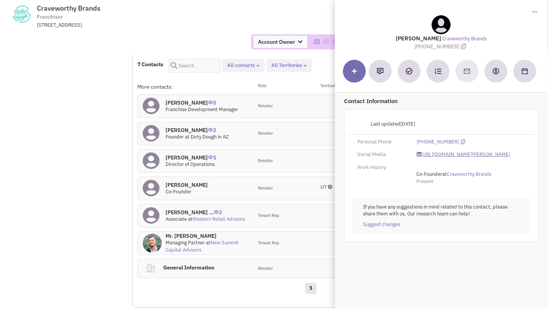
click at [432, 157] on link "https://www.linkedin.com/in/wade-rasmussen/" at bounding box center [463, 154] width 94 height 7
drag, startPoint x: 416, startPoint y: 47, endPoint x: 453, endPoint y: 47, distance: 36.9
click at [453, 47] on span "(801) 645-7618" at bounding box center [440, 46] width 53 height 7
copy span "(801) 645-761"
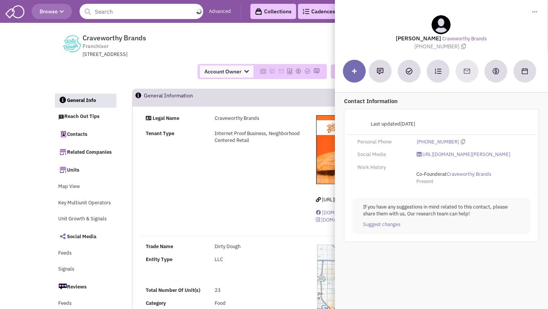
click at [162, 6] on input "text" at bounding box center [141, 11] width 124 height 15
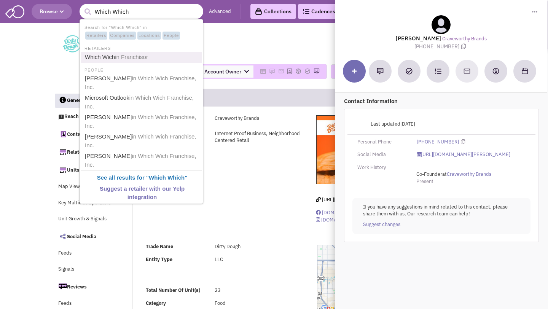
click at [151, 52] on li "Which Wich in Franchisor" at bounding box center [141, 57] width 121 height 11
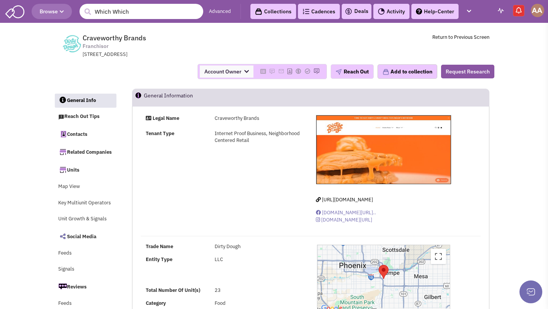
click at [155, 11] on input "Which Which" at bounding box center [141, 11] width 124 height 15
type input "Which which"
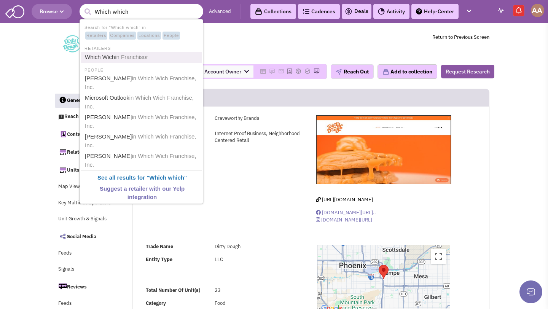
click at [148, 58] on span "in Franchisor" at bounding box center [131, 57] width 33 height 6
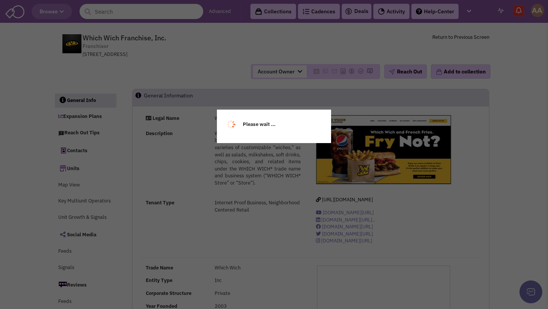
select select
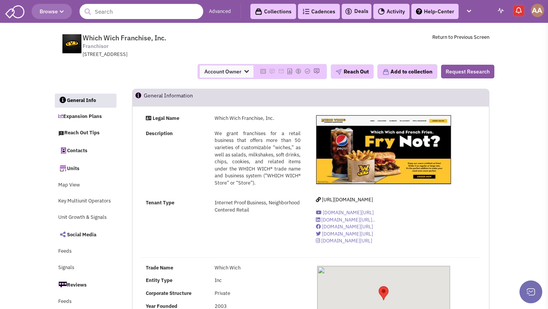
select select
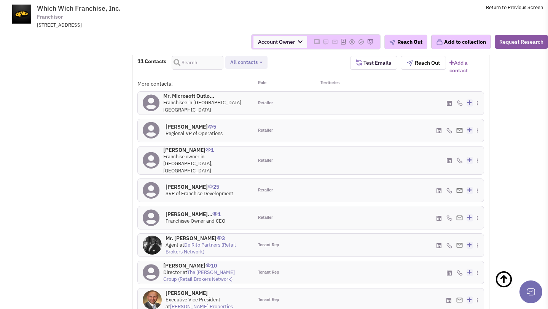
scroll to position [768, 0]
click at [184, 183] on h4 "[PERSON_NAME] 25" at bounding box center [199, 186] width 68 height 7
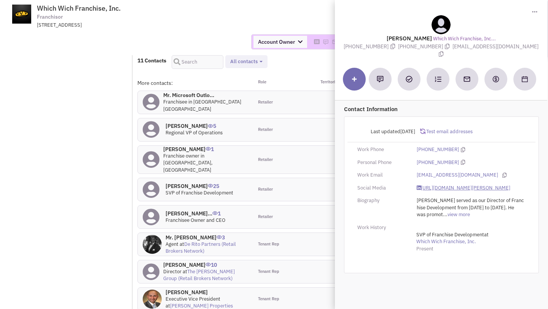
click at [437, 184] on link "[URL][DOMAIN_NAME][PERSON_NAME]" at bounding box center [463, 187] width 94 height 7
drag, startPoint x: 455, startPoint y: 46, endPoint x: 515, endPoint y: 45, distance: 59.7
click at [515, 45] on div "Mr. Jeff Vickers Which Wich Franchise, Inc... (214) 507-9327 (214) 747-9424 jvi…" at bounding box center [441, 36] width 205 height 43
copy span "jvickers@whichwich.com"
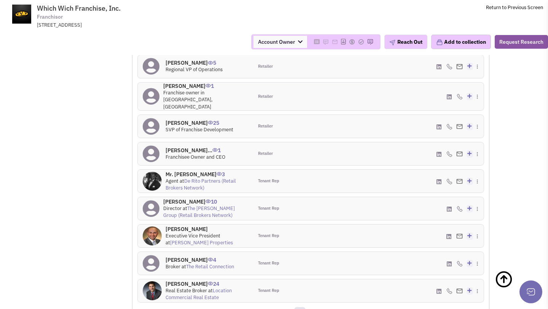
scroll to position [873, 0]
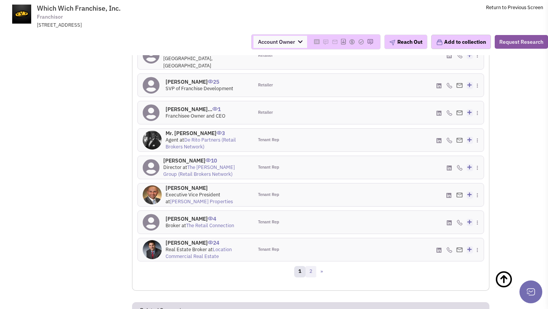
click at [310, 266] on link "2" at bounding box center [310, 271] width 11 height 11
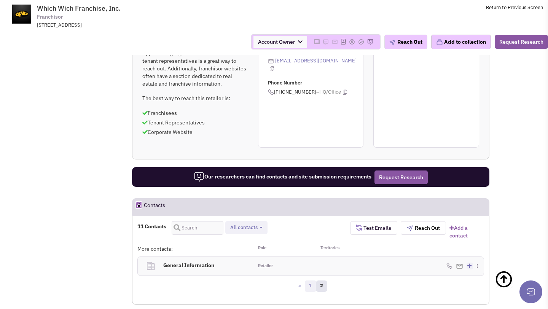
scroll to position [606, 0]
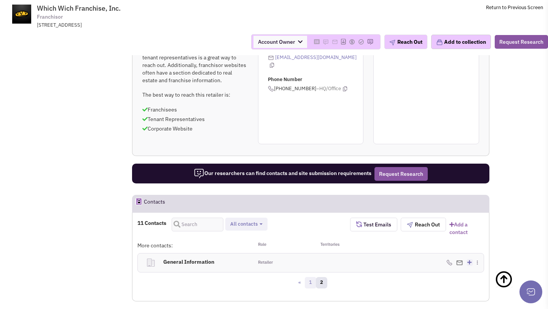
click at [307, 277] on link "1" at bounding box center [310, 282] width 11 height 11
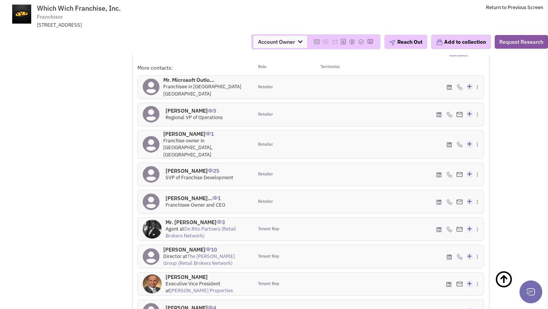
scroll to position [771, 0]
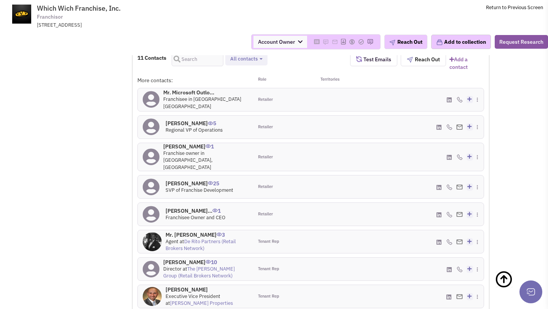
click at [188, 207] on h4 "Mr. Jeffrey P Sinel... 1" at bounding box center [195, 210] width 60 height 7
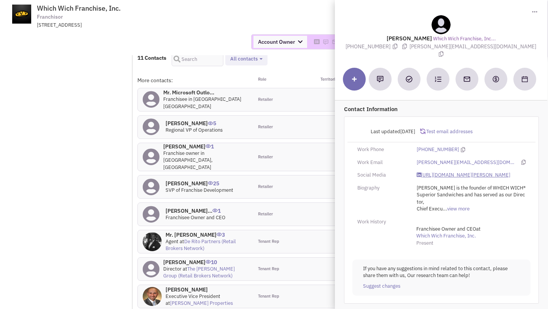
click at [438, 172] on link "https://www.linkedin.com/in/jeff-sinelli-82a5b921/" at bounding box center [463, 175] width 94 height 7
drag, startPoint x: 436, startPoint y: 47, endPoint x: 494, endPoint y: 49, distance: 58.2
click at [494, 49] on span "jeff@sinelliconcepts.com" at bounding box center [473, 50] width 127 height 15
copy span "jeff@sinelliconcepts.com"
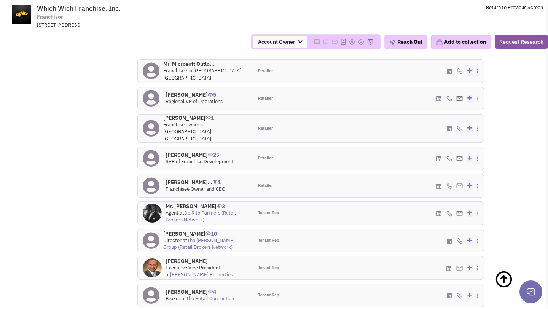
scroll to position [825, 0]
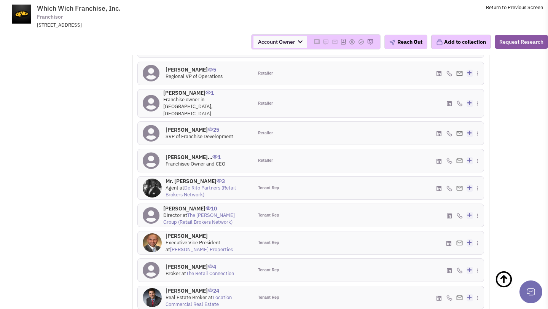
click at [178, 287] on h4 "Mr. Alex Apter 24" at bounding box center [206, 290] width 83 height 7
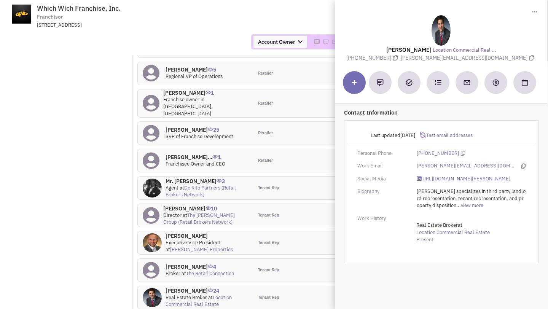
click at [444, 183] on link "https://www.linkedin.com/in/alex-apter-8b803b15a/" at bounding box center [463, 178] width 94 height 7
drag, startPoint x: 433, startPoint y: 59, endPoint x: 487, endPoint y: 59, distance: 54.4
click at [487, 59] on span "Alex@LocationCRE.com" at bounding box center [468, 57] width 135 height 7
copy span "Alex@LocationCRE.com"
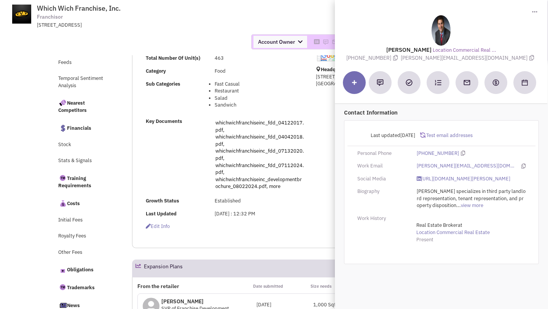
scroll to position [0, 0]
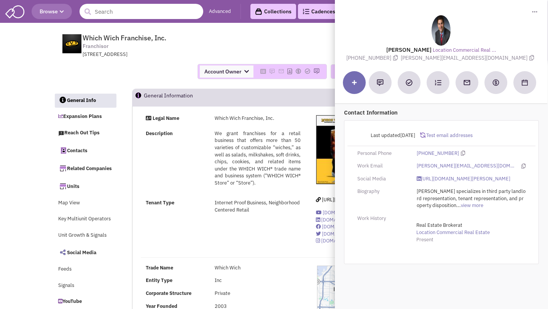
click at [170, 16] on input "text" at bounding box center [141, 11] width 124 height 15
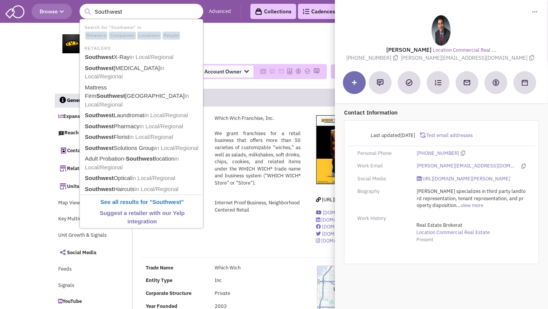
drag, startPoint x: 154, startPoint y: 15, endPoint x: 82, endPoint y: 8, distance: 72.7
click at [82, 8] on form "11 results are available, use up and down arrow keys to navigate. Southwest" at bounding box center [141, 11] width 124 height 15
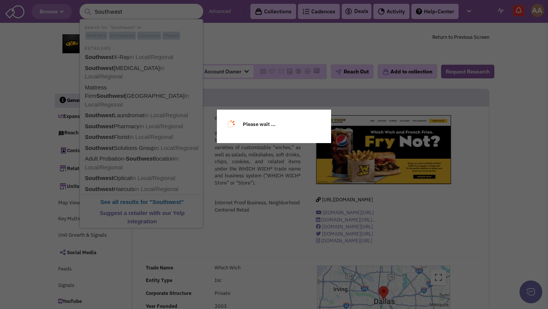
type input "\"
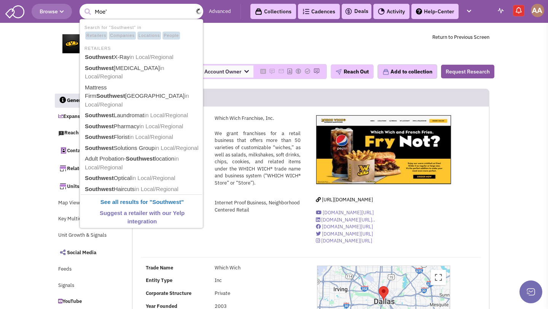
type input "Moe's"
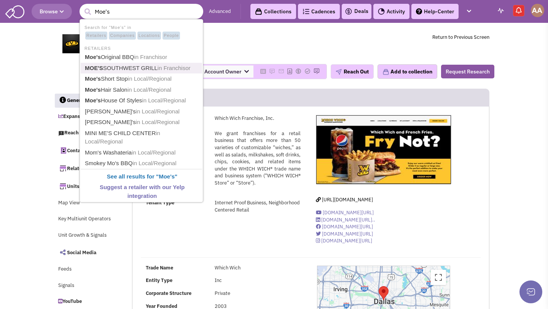
click at [110, 68] on link "MOE'S SOUTHWEST GRILL in Franchisor" at bounding box center [142, 68] width 119 height 10
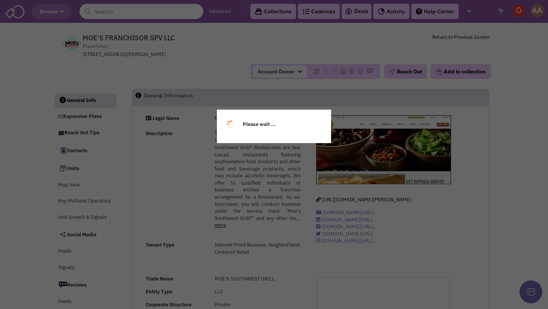
select select
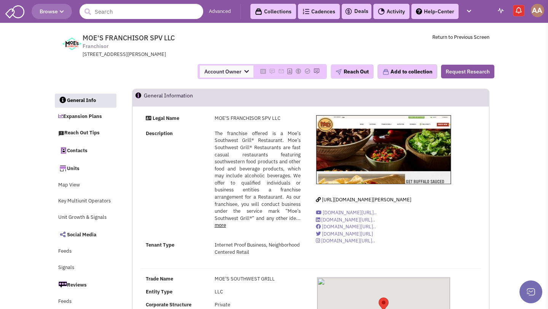
select select
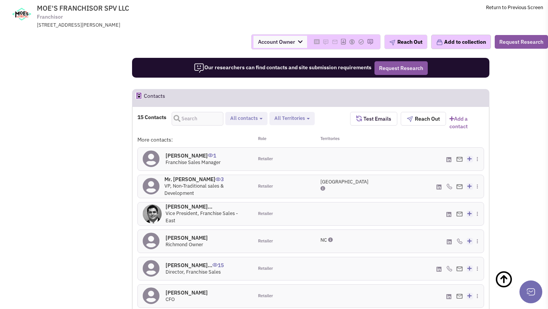
scroll to position [732, 0]
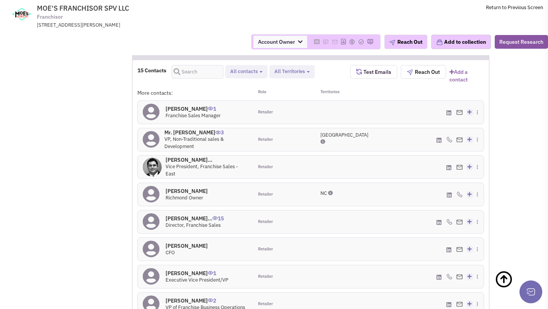
click at [195, 215] on h4 "[PERSON_NAME]... 15" at bounding box center [194, 218] width 58 height 7
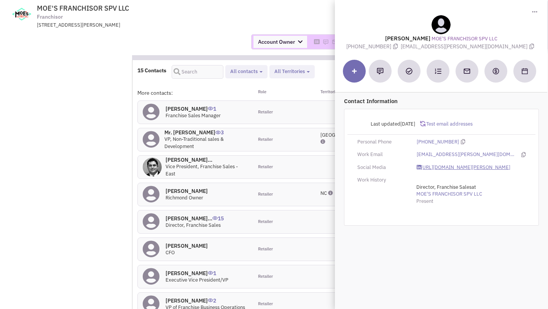
click at [428, 165] on link "[URL][DOMAIN_NAME][PERSON_NAME]" at bounding box center [463, 167] width 94 height 7
click at [456, 168] on link "[URL][DOMAIN_NAME][PERSON_NAME]" at bounding box center [463, 167] width 94 height 7
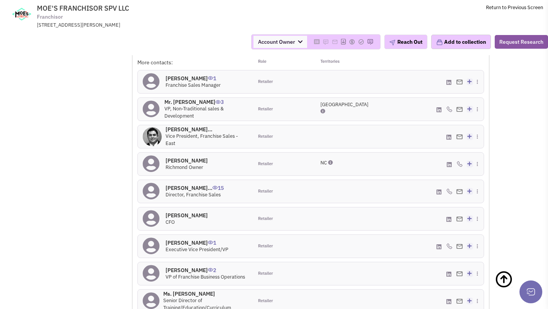
scroll to position [774, 0]
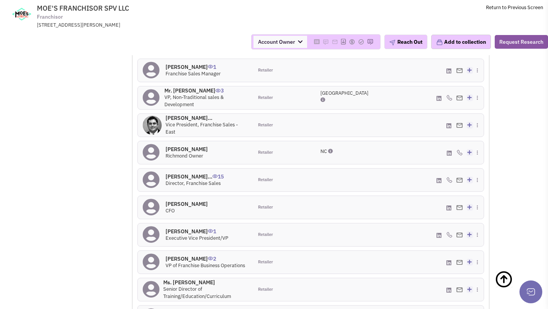
click at [191, 308] on h4 "[PERSON_NAME] 3" at bounding box center [198, 313] width 66 height 7
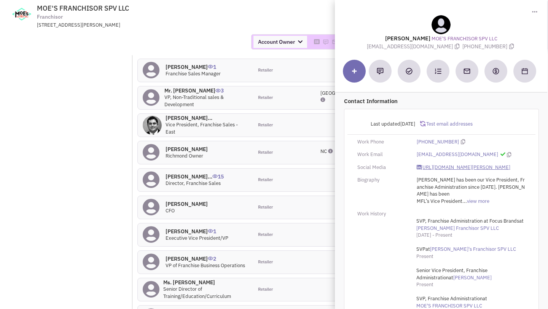
click at [425, 171] on link "[URL][DOMAIN_NAME][PERSON_NAME]" at bounding box center [463, 167] width 94 height 7
